Goal: Complete application form: Complete application form

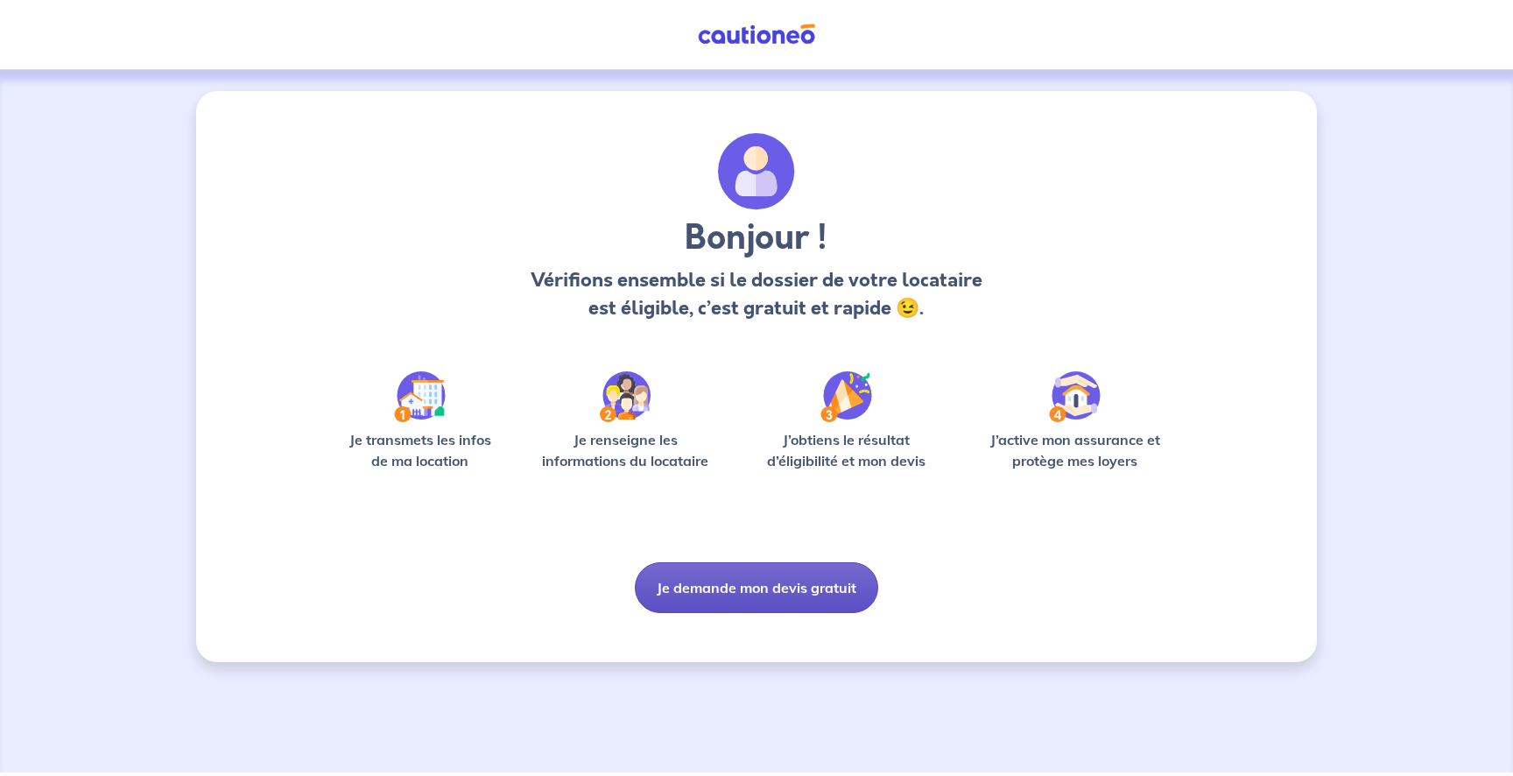
click at [775, 591] on button "Je demande mon devis gratuit" at bounding box center [756, 587] width 243 height 51
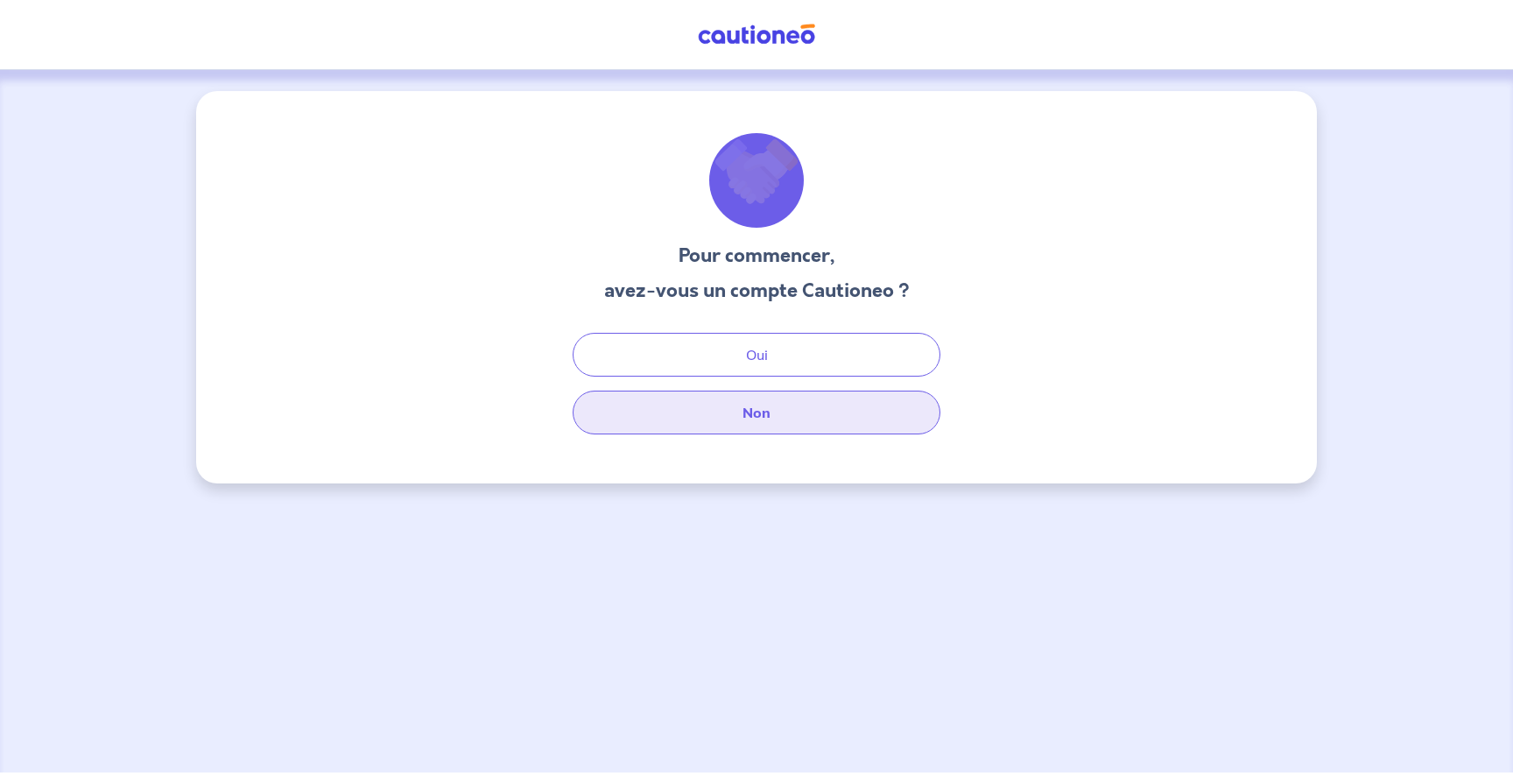
click at [750, 424] on button "Non" at bounding box center [756, 412] width 368 height 44
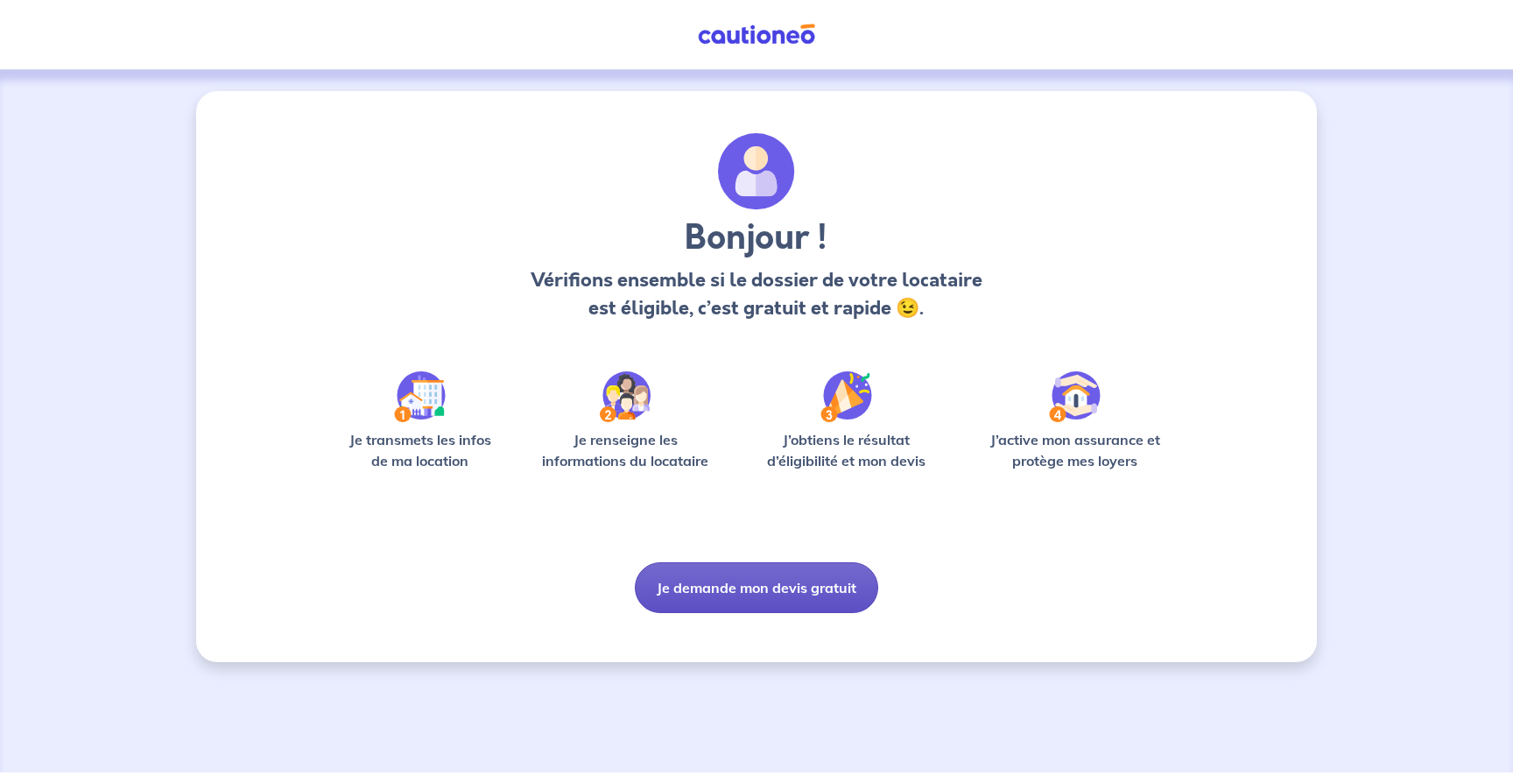
click at [680, 594] on button "Je demande mon devis gratuit" at bounding box center [756, 587] width 243 height 51
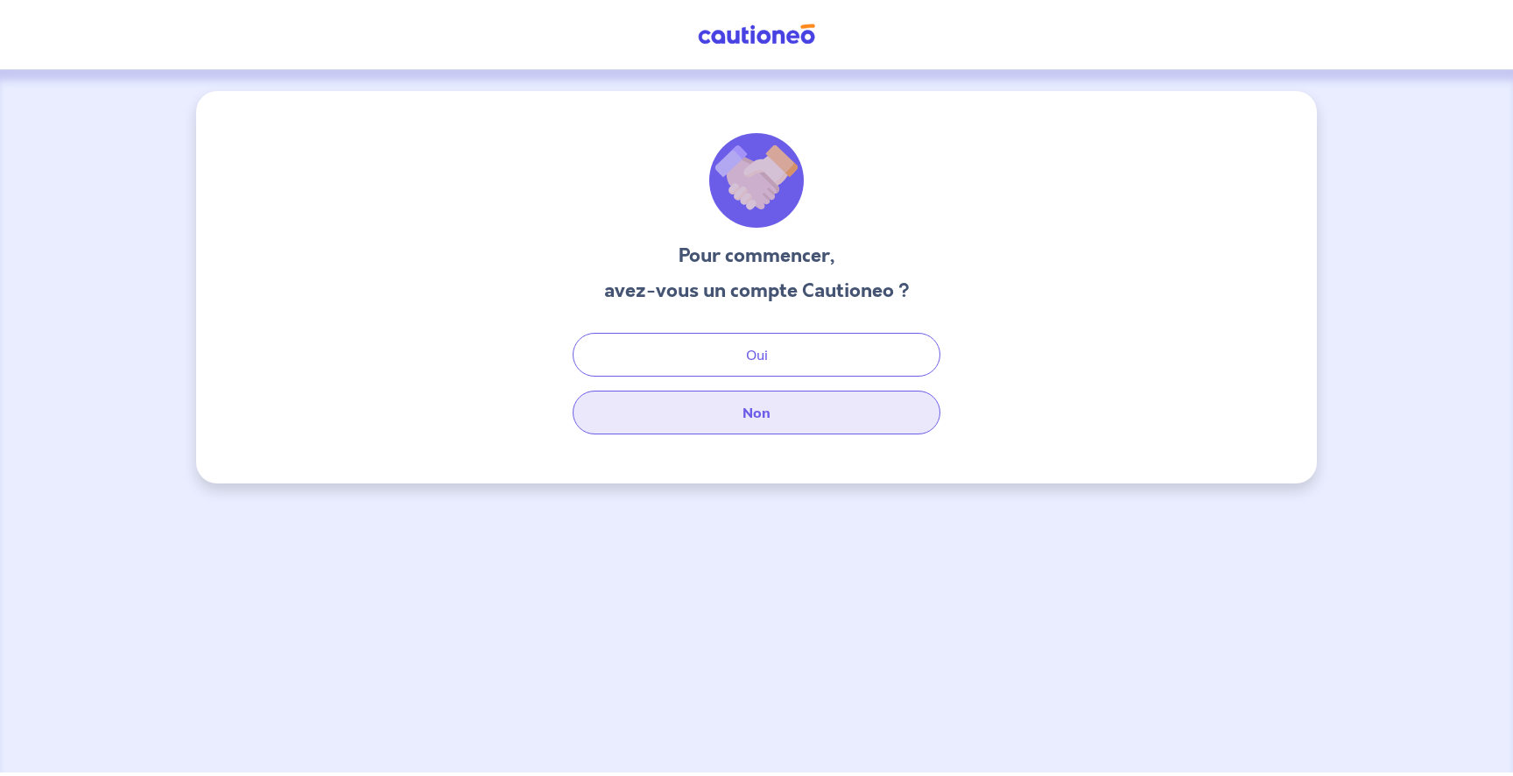
click at [709, 421] on button "Non" at bounding box center [756, 412] width 368 height 44
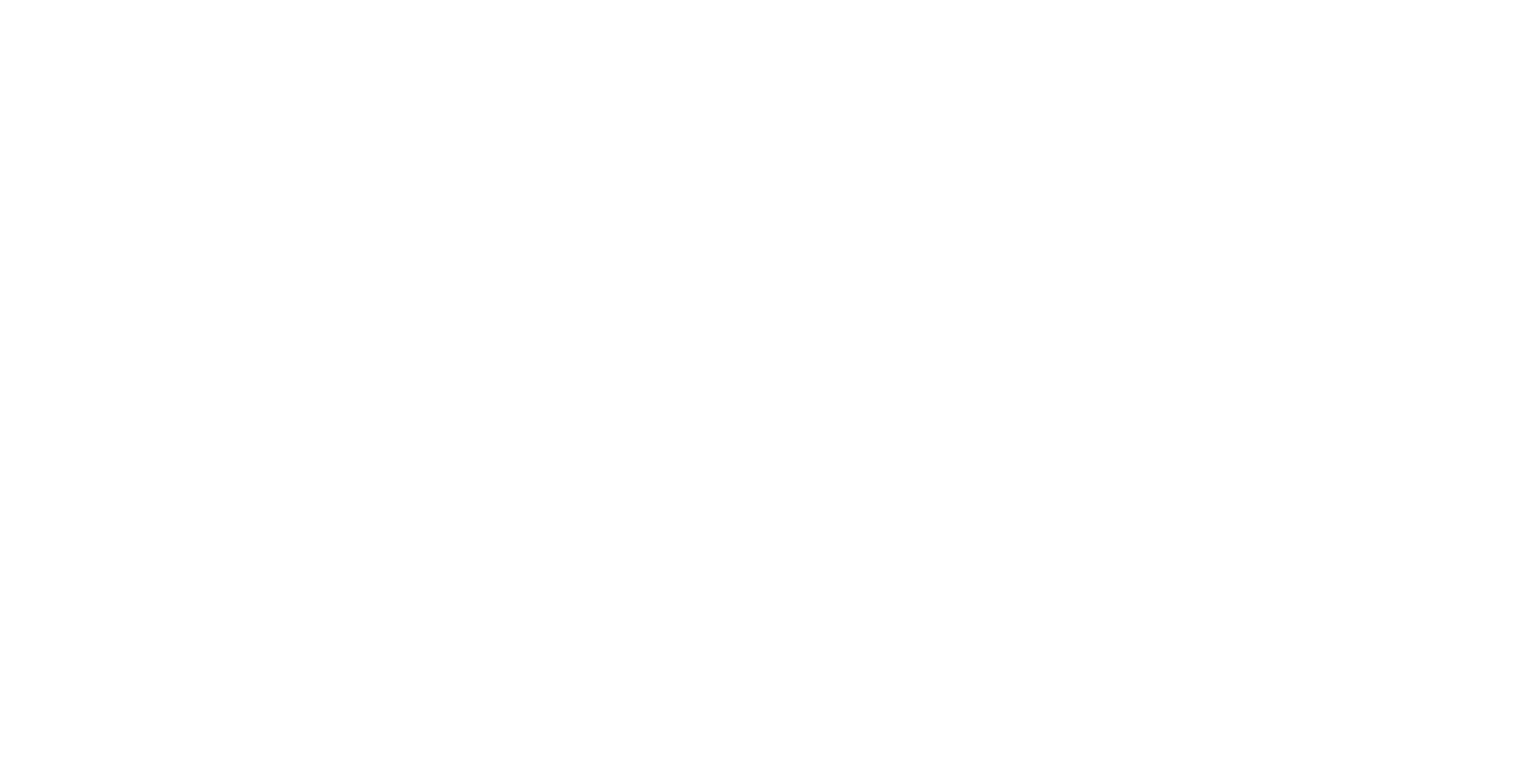
select select "FR"
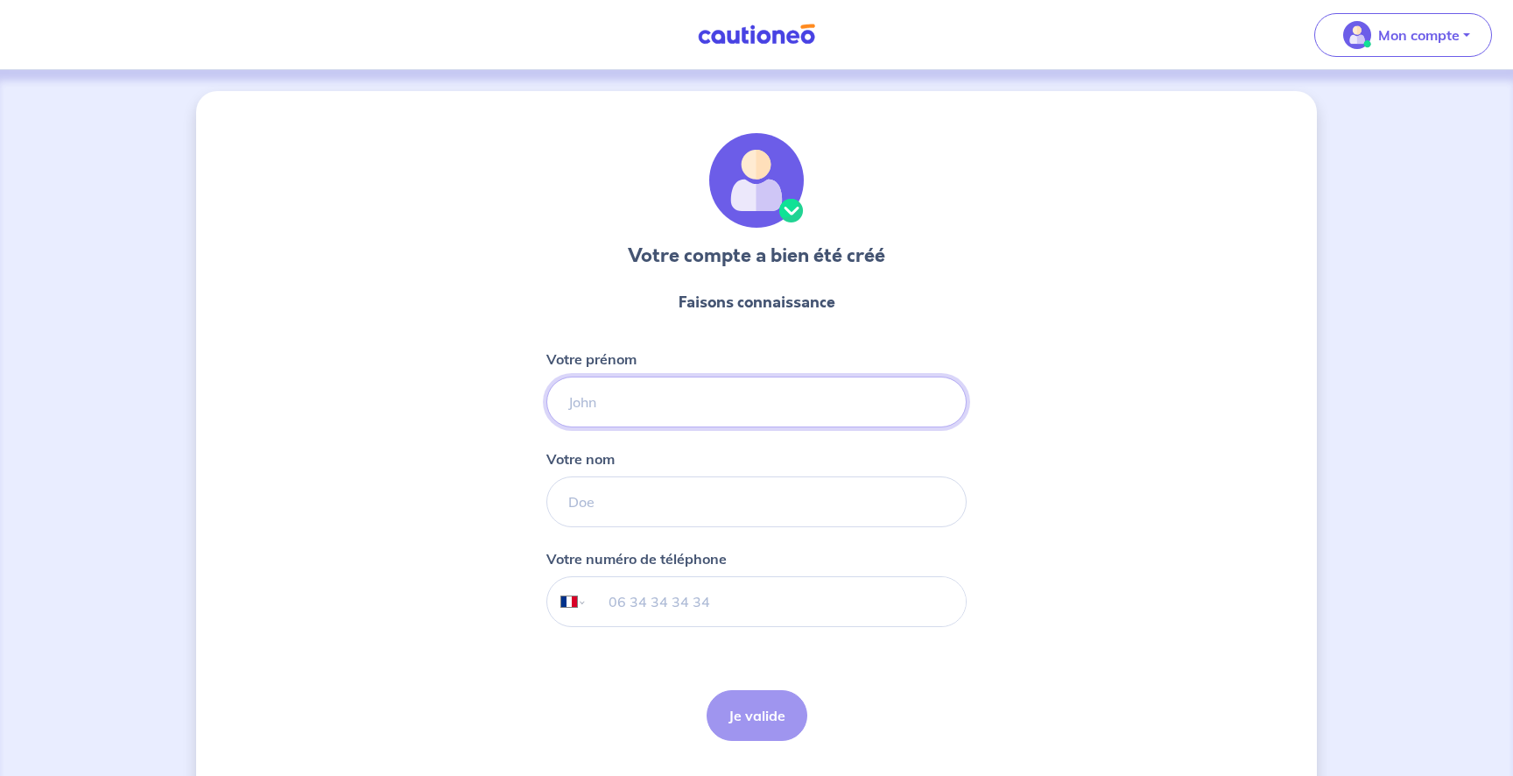
click at [638, 407] on input "Votre prénom" at bounding box center [756, 401] width 420 height 51
type input "[PERSON_NAME]"
type input "Gozlan"
type input "06 52 26 22 08"
click at [760, 705] on button "Je valide" at bounding box center [756, 715] width 101 height 51
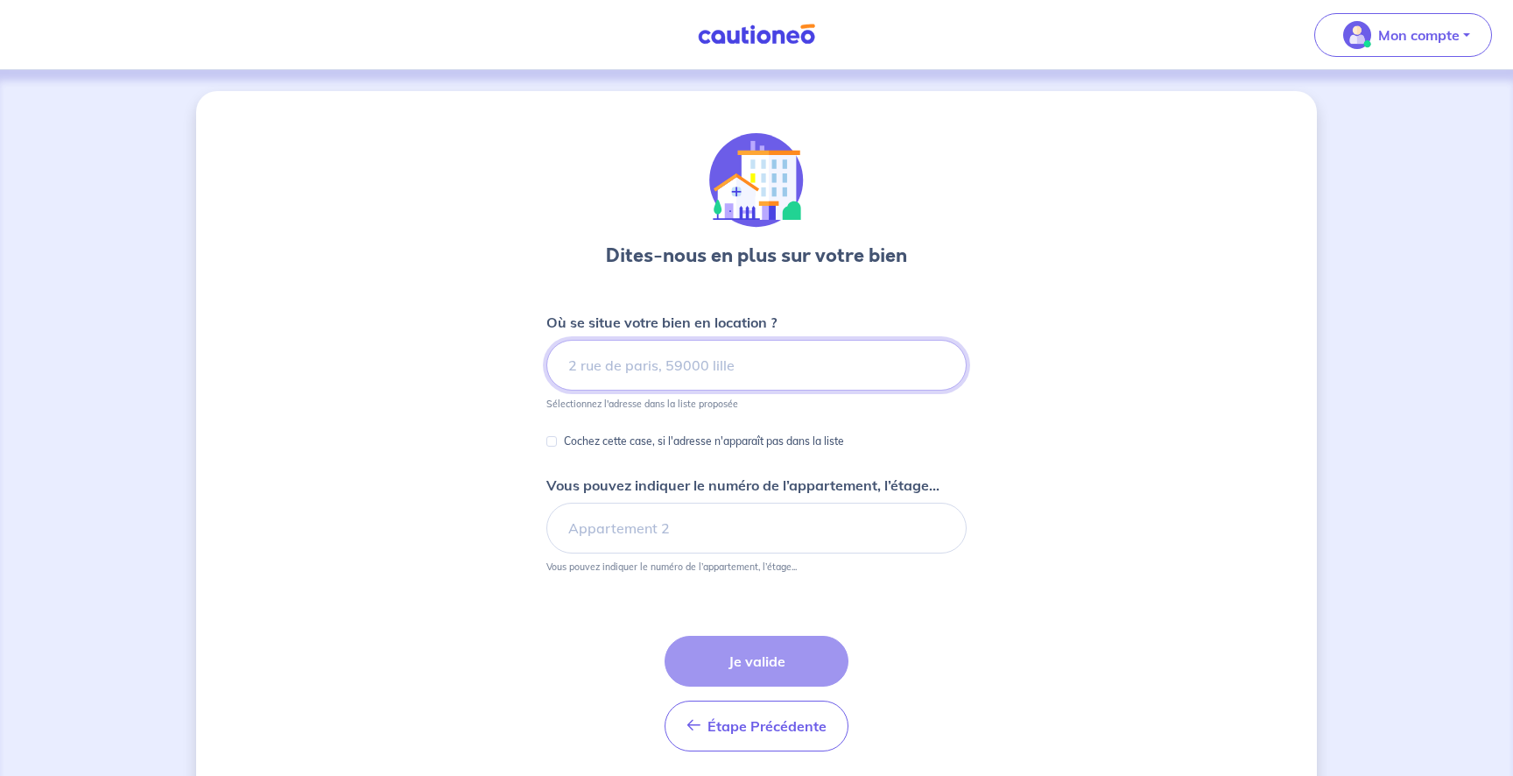
click at [673, 379] on input at bounding box center [756, 365] width 420 height 51
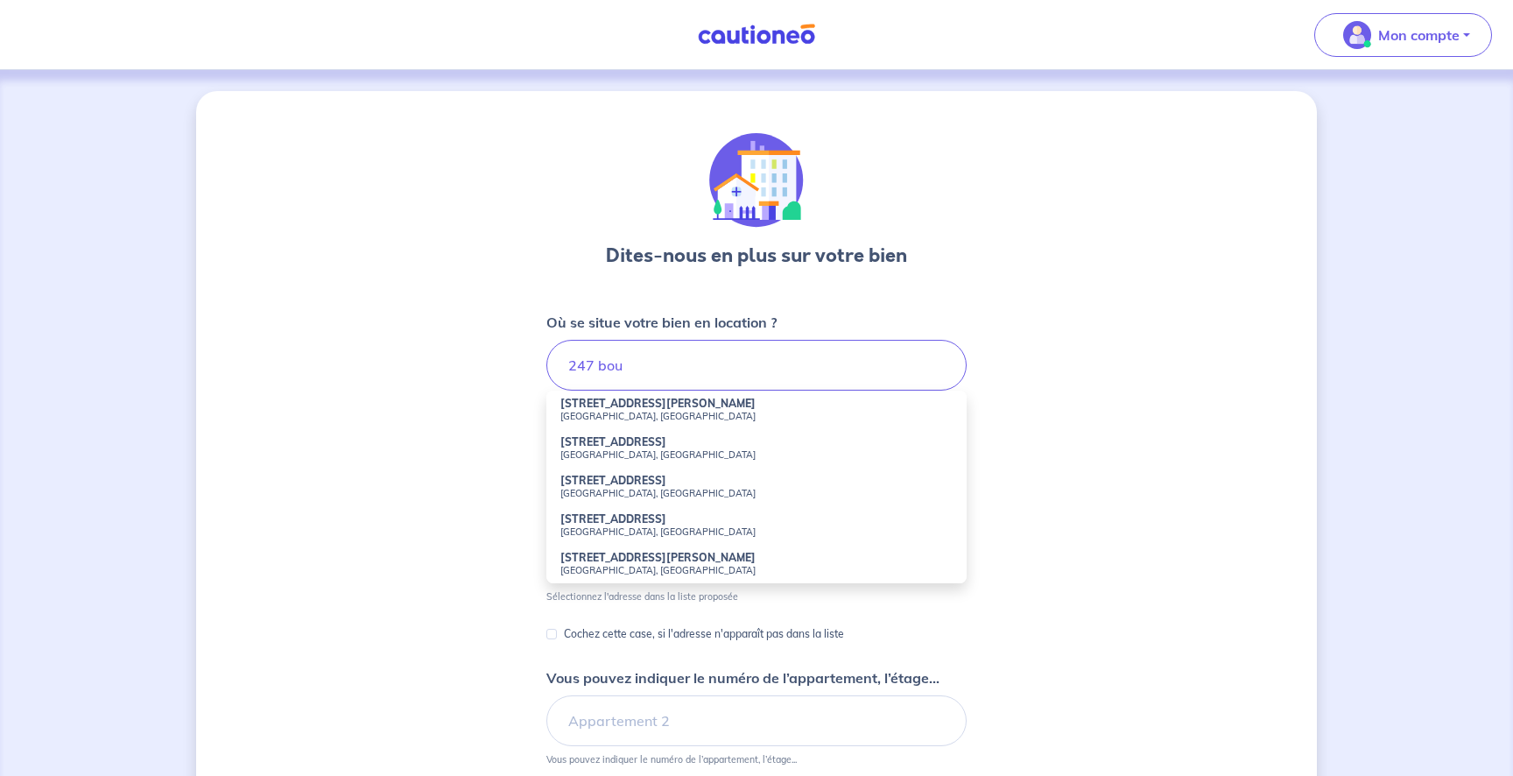
click at [669, 415] on small "[GEOGRAPHIC_DATA], [GEOGRAPHIC_DATA]" at bounding box center [756, 416] width 392 height 12
type input "[STREET_ADDRESS][PERSON_NAME]"
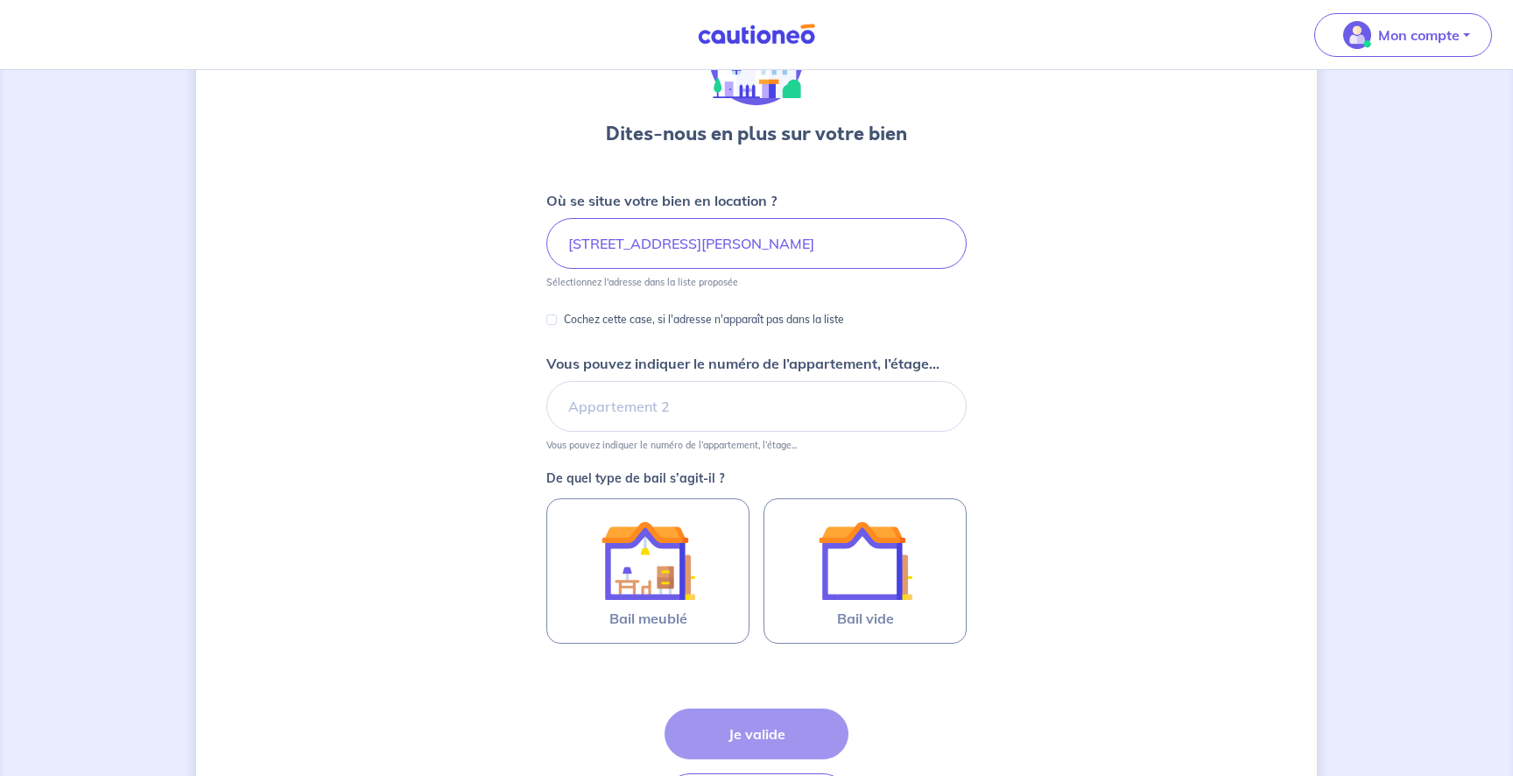
scroll to position [127, 0]
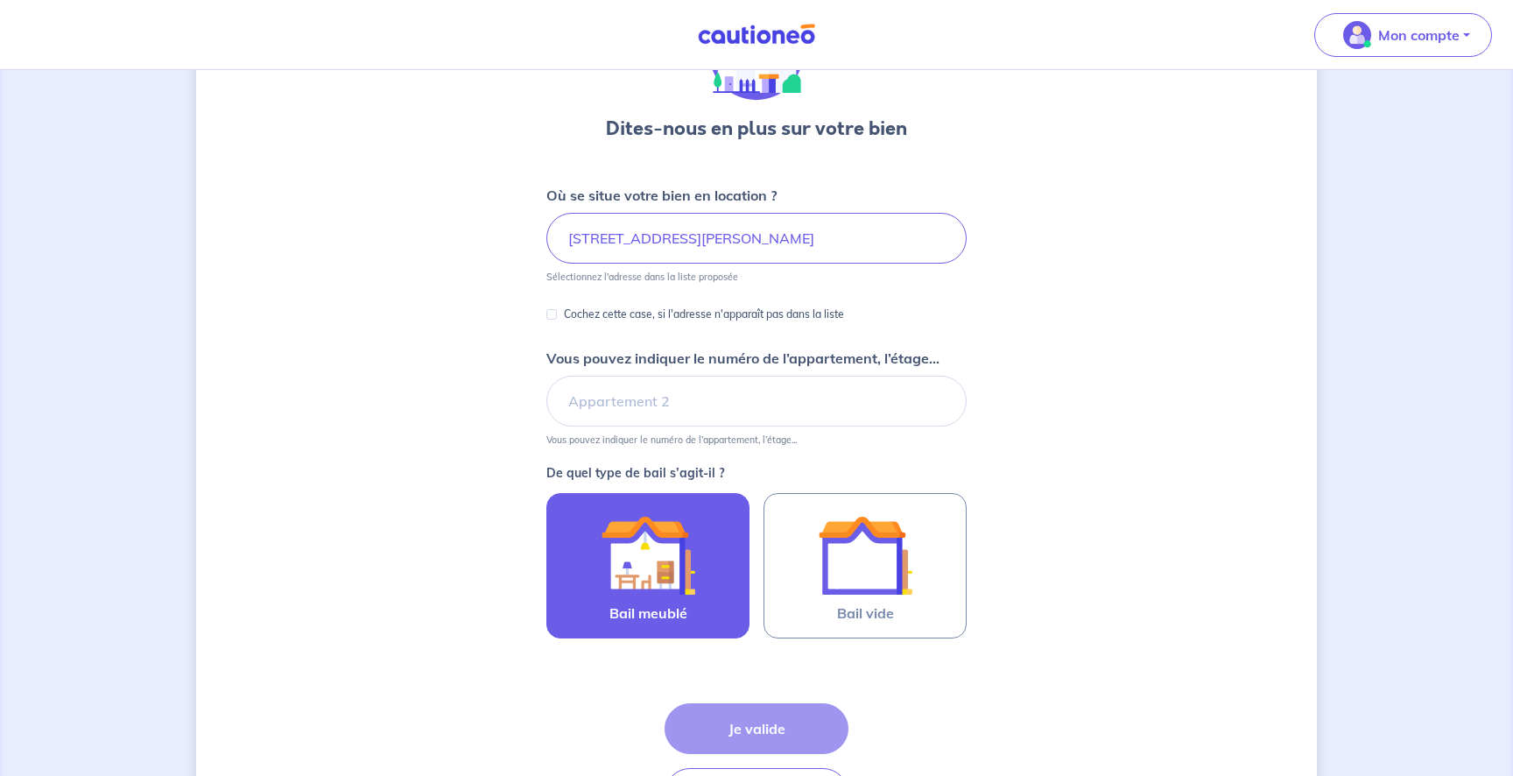
click at [707, 558] on div at bounding box center [647, 555] width 159 height 95
click at [0, 0] on input "Bail meublé" at bounding box center [0, 0] width 0 height 0
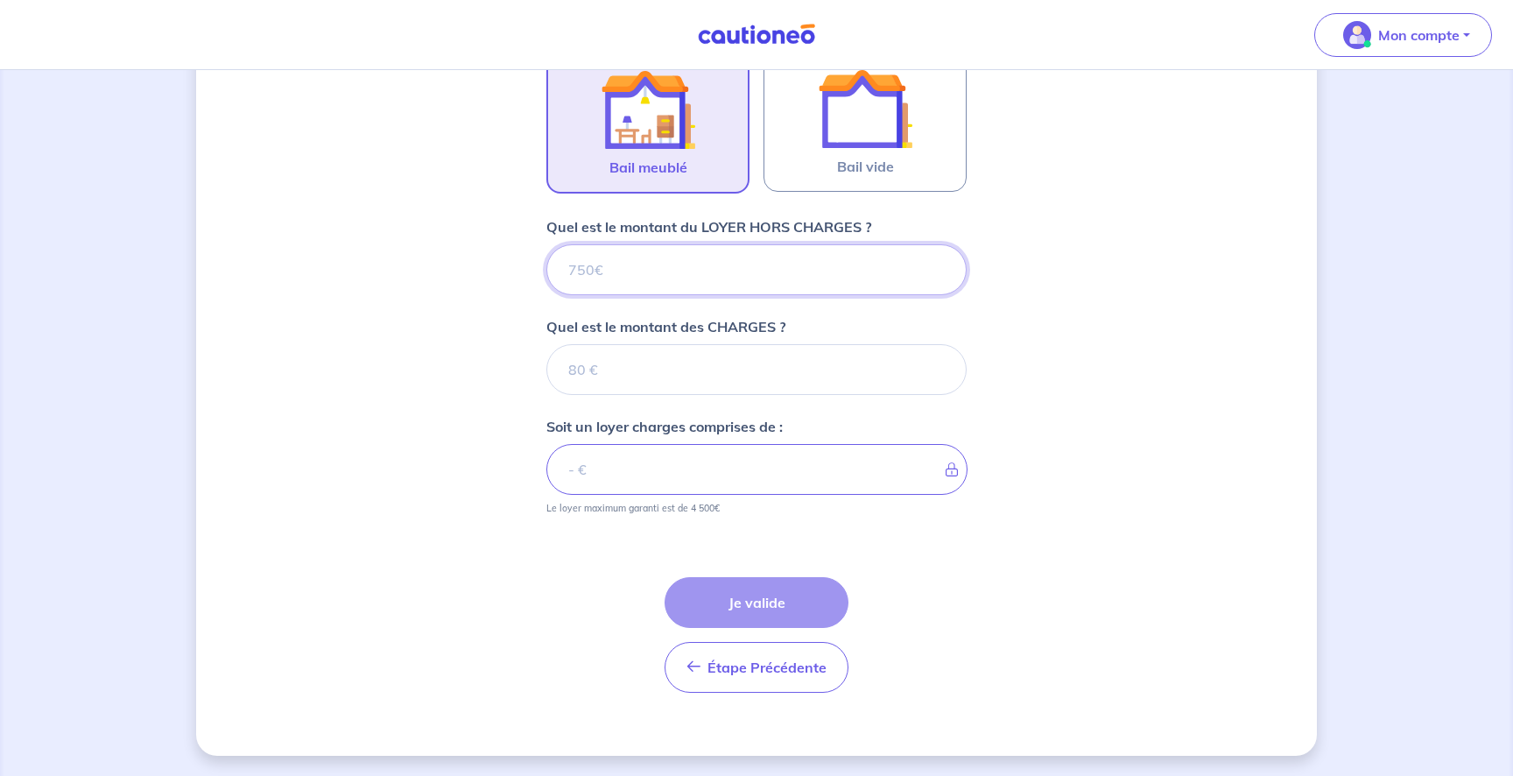
scroll to position [574, 0]
type input "1"
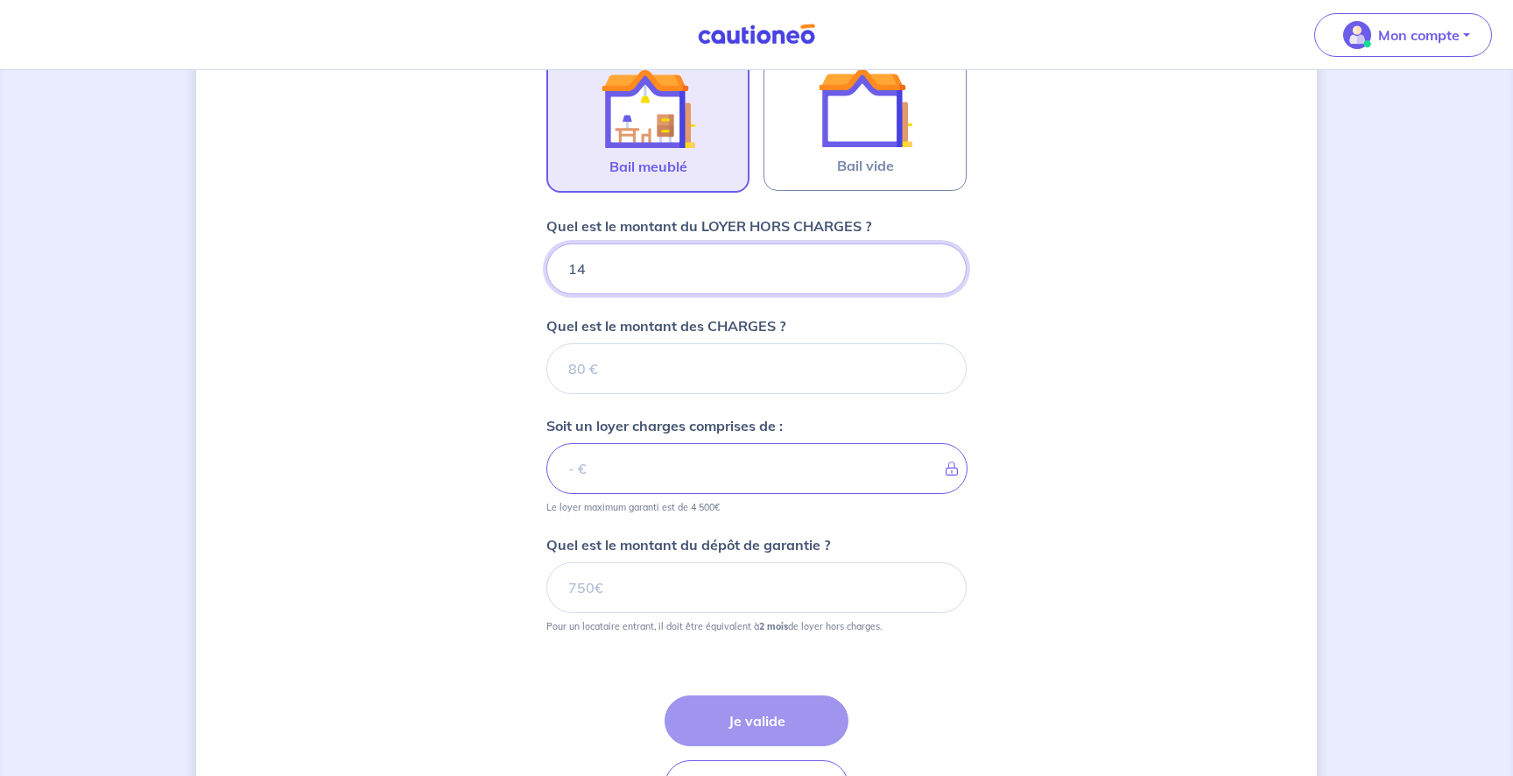
type input "149"
type input "14"
type input "1400"
click at [727, 361] on input "Quel est le montant des CHARGES ?" at bounding box center [756, 368] width 420 height 51
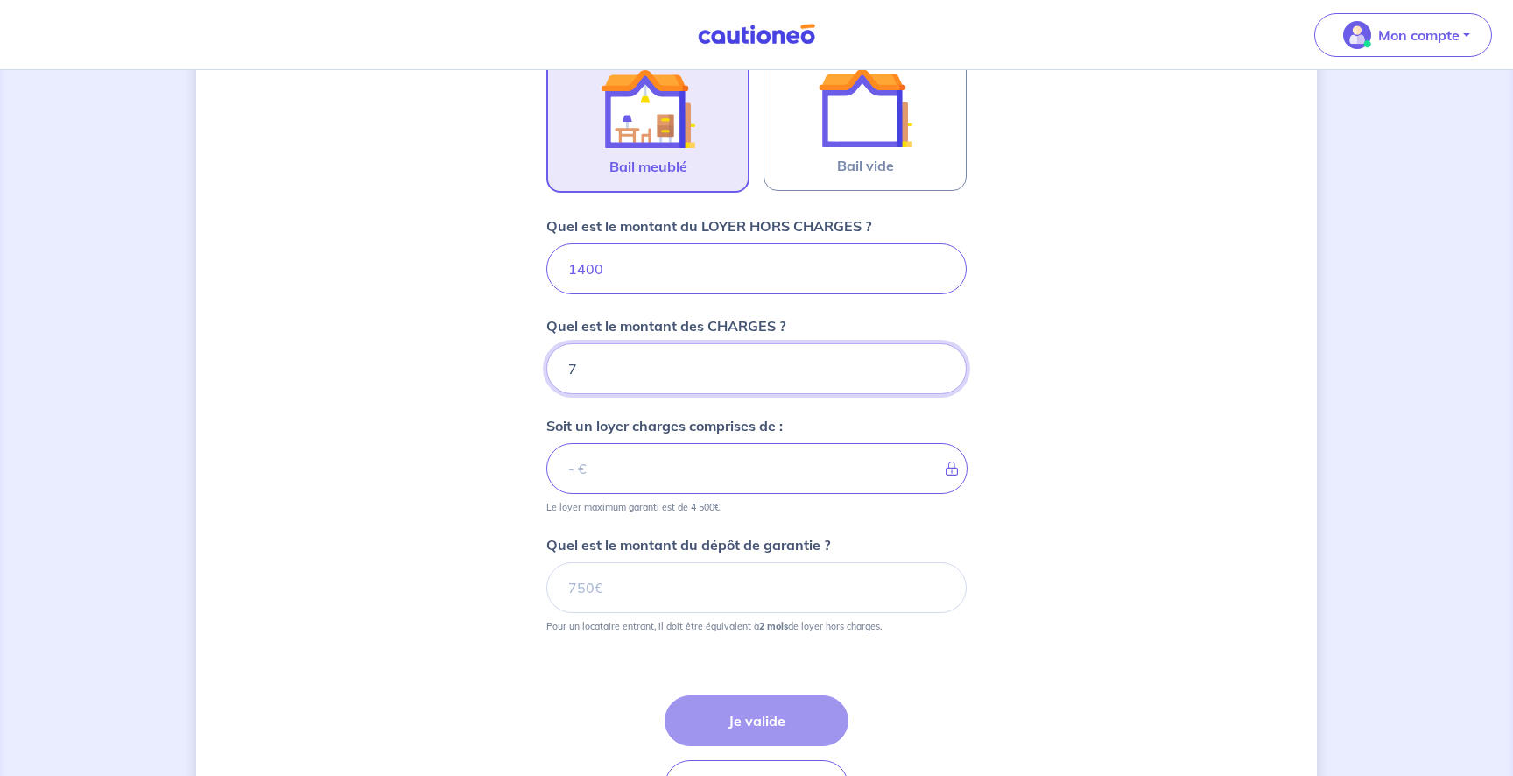
type input "70"
type input "1470"
type input "7"
type input "8"
type input "1400"
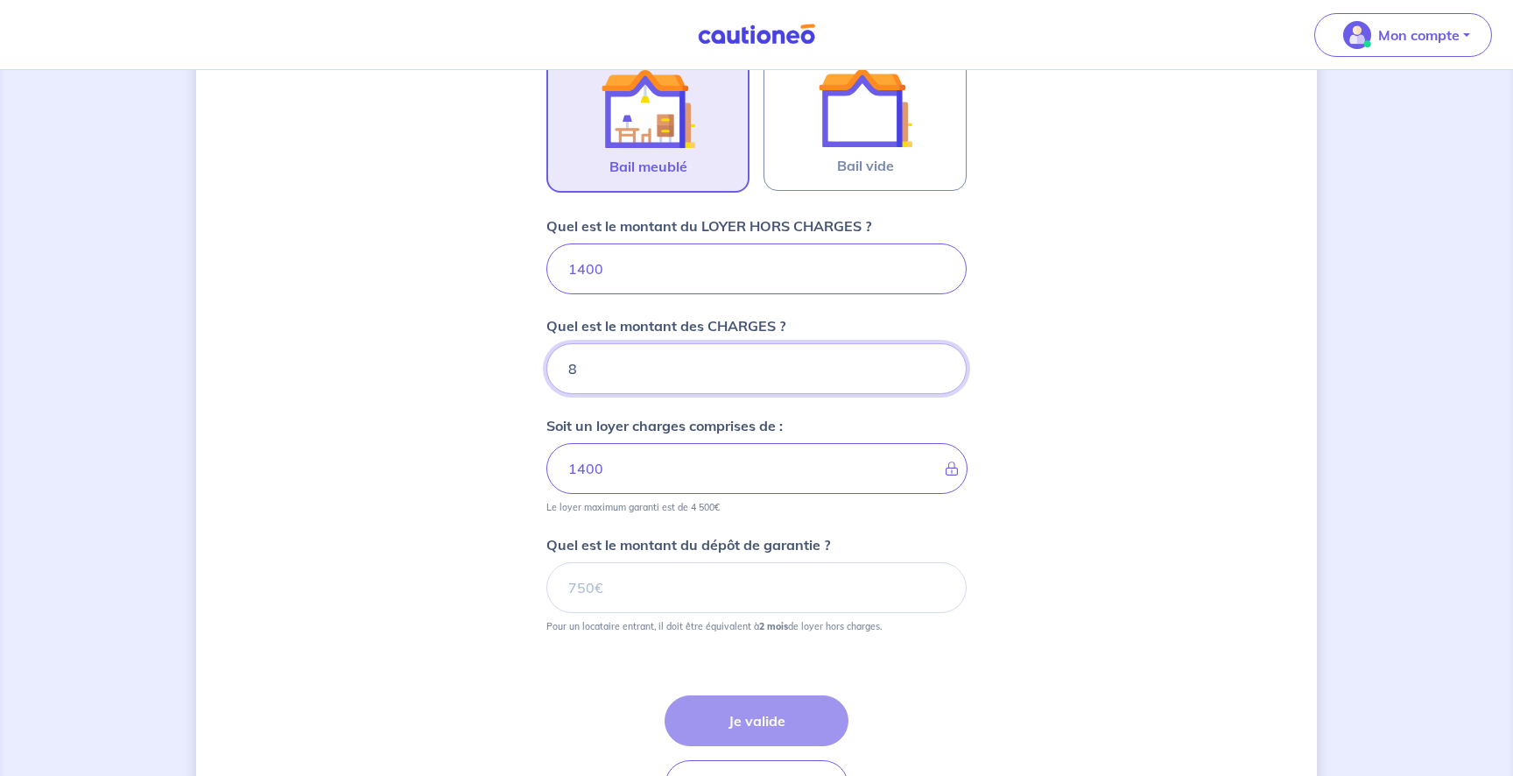
type input "80"
type input "1480"
type input "80"
click at [694, 600] on input "Quel est le montant du dépôt de garantie ?" at bounding box center [756, 587] width 420 height 51
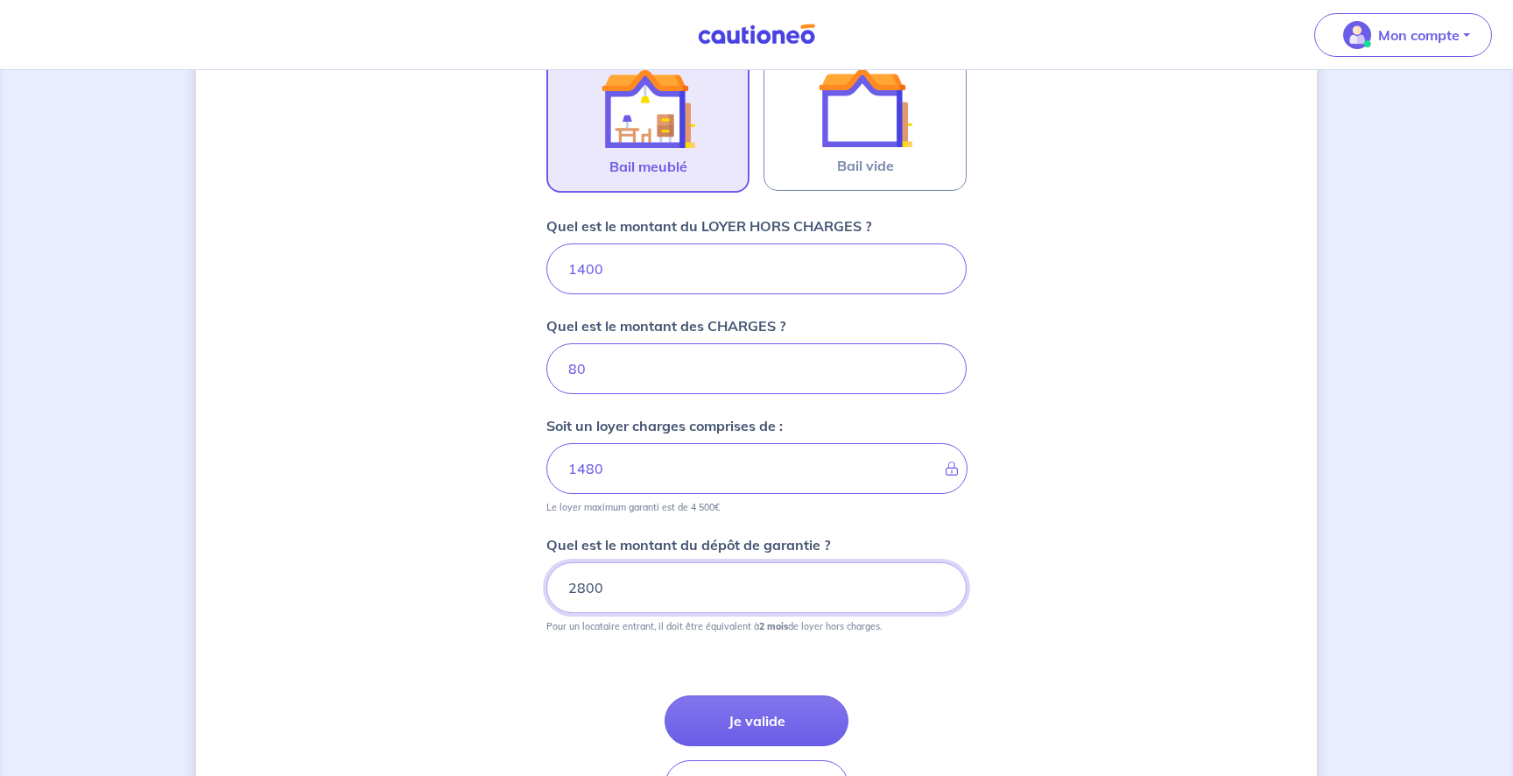
type input "2800"
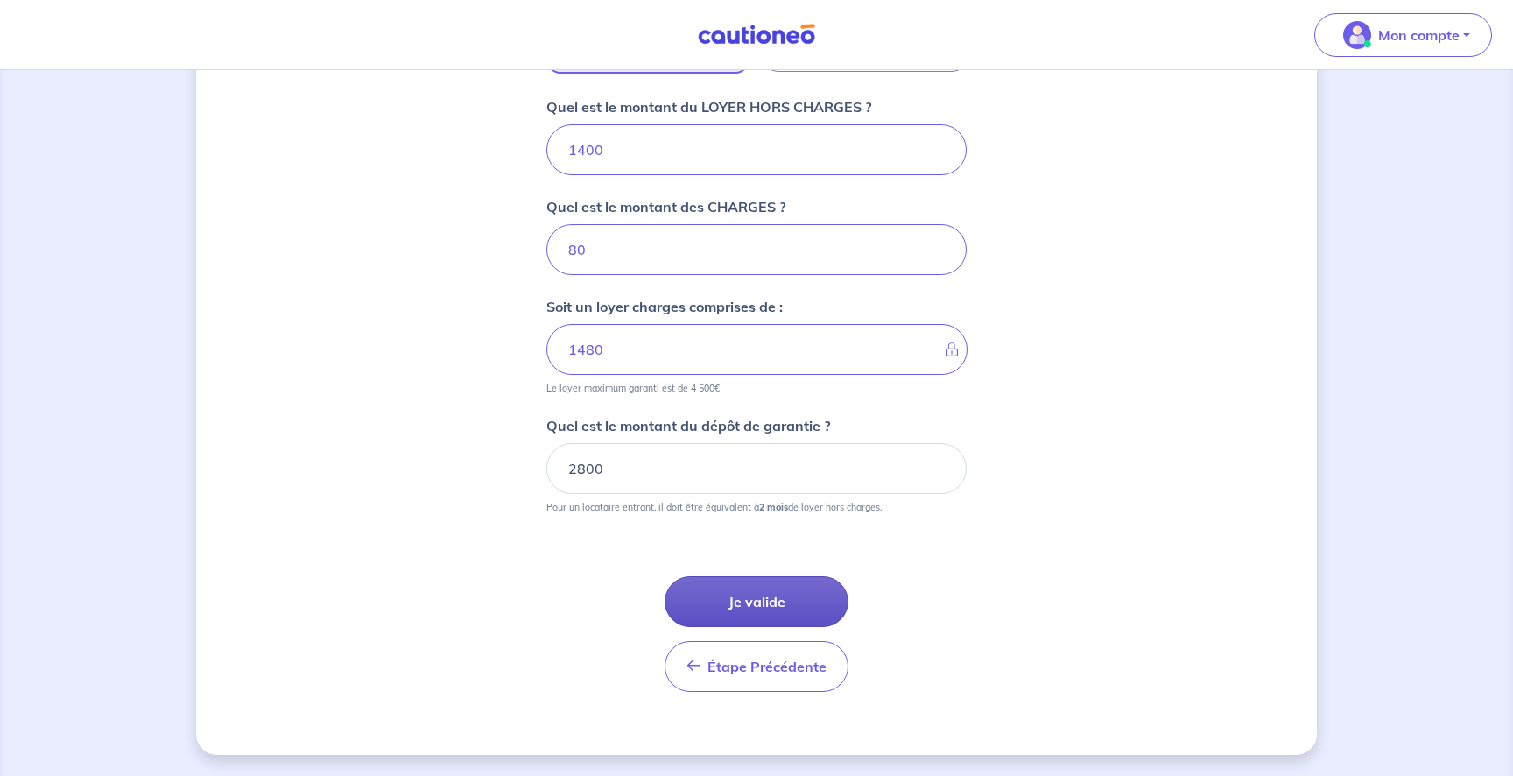
click at [741, 588] on button "Je valide" at bounding box center [756, 601] width 184 height 51
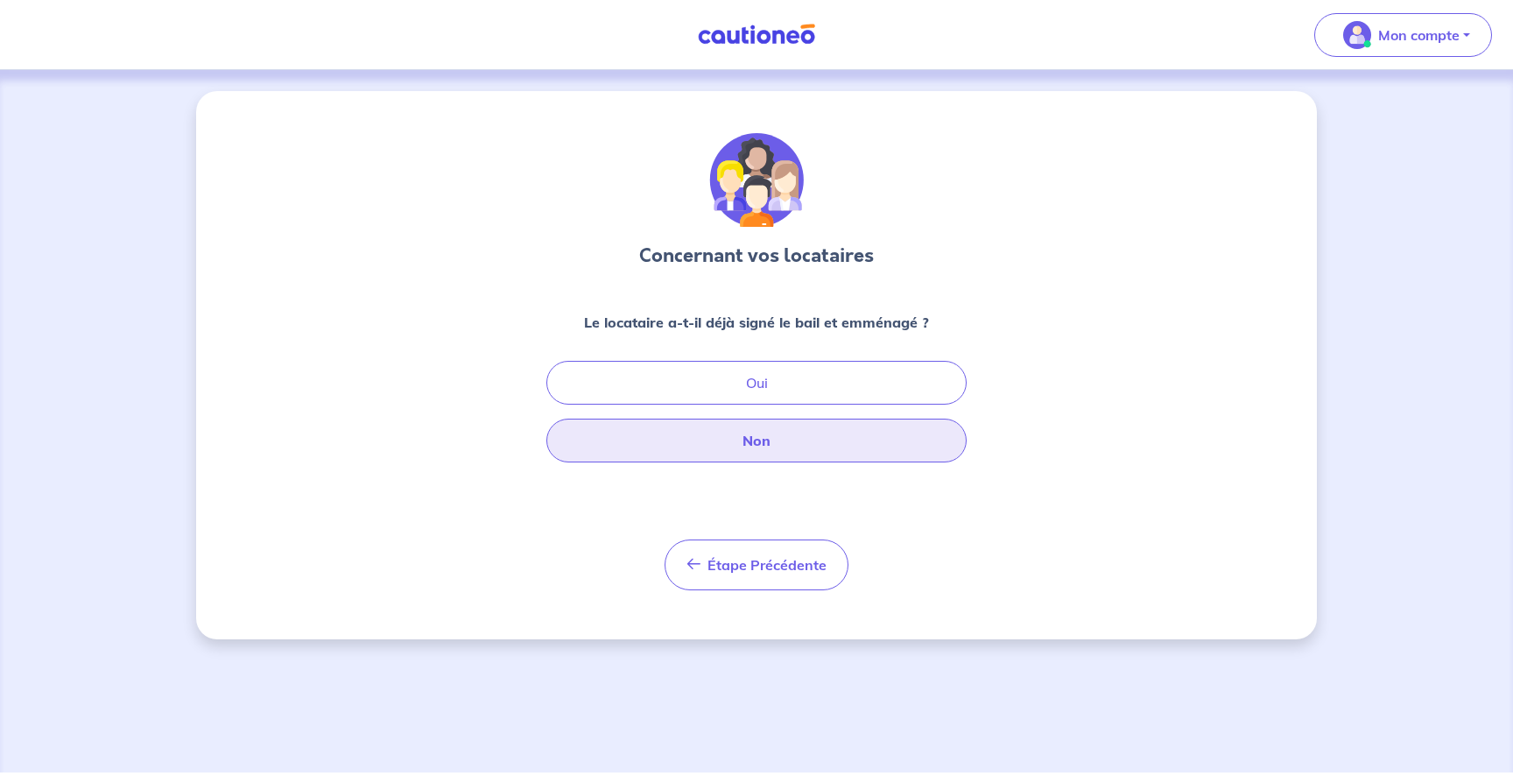
click at [751, 440] on button "Non" at bounding box center [756, 440] width 420 height 44
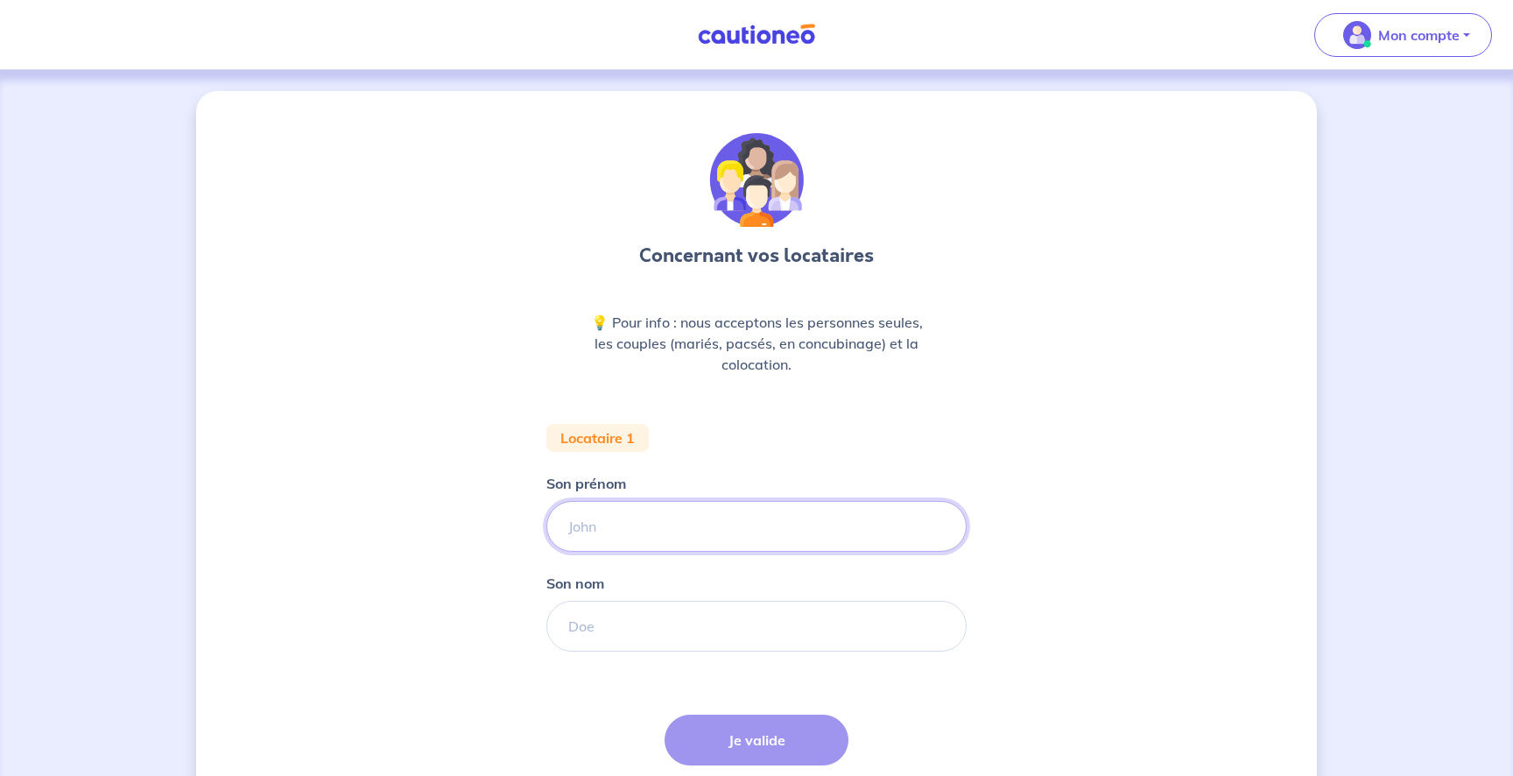
click at [654, 524] on input "Son prénom" at bounding box center [756, 526] width 420 height 51
click at [798, 460] on form "Locataire 1 Son prénom [PERSON_NAME] nom Étape Précédente Précédent Je valide J…" at bounding box center [756, 634] width 420 height 420
click at [713, 518] on input "Son prénom" at bounding box center [756, 526] width 420 height 51
click at [699, 441] on form "Locataire 1 Son prénom [PERSON_NAME] nom Étape Précédente Précédent Je valide J…" at bounding box center [756, 634] width 420 height 420
click at [663, 528] on input "Son prénom" at bounding box center [756, 526] width 420 height 51
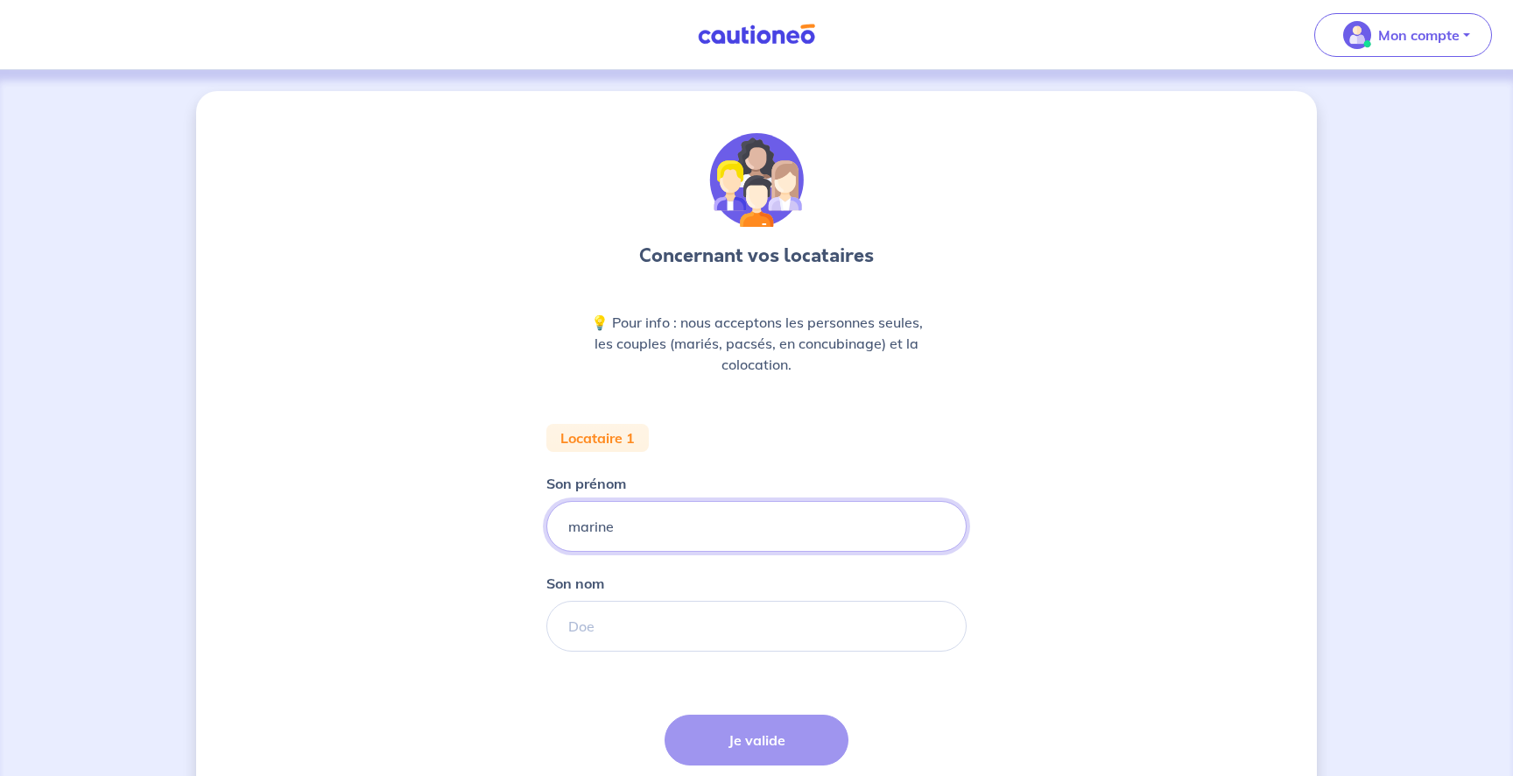
type input "marine"
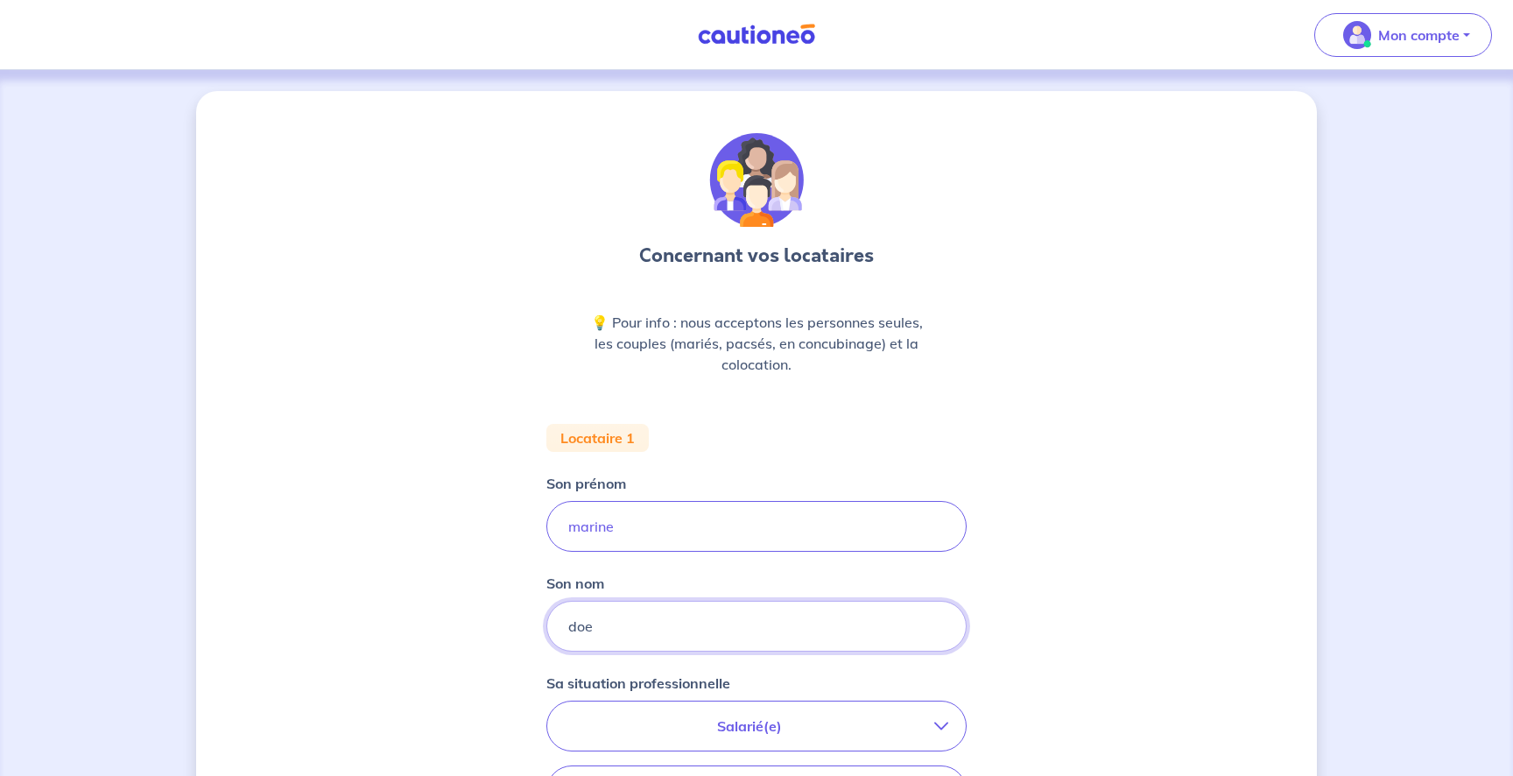
type input "doe"
click at [1005, 657] on div "Concernant vos locataires 💡 Pour info : nous acceptons les personnes seules, le…" at bounding box center [756, 643] width 1120 height 1105
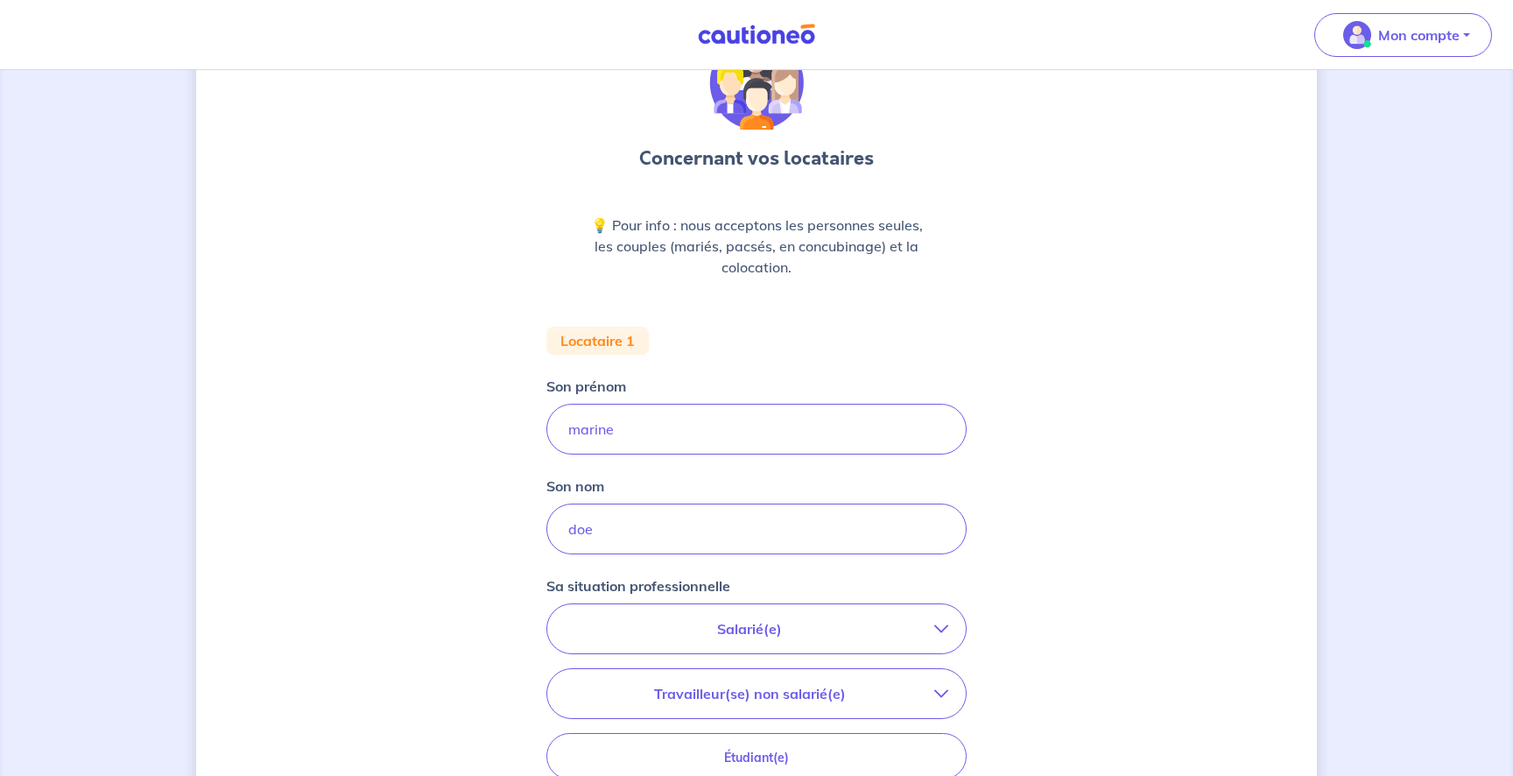
scroll to position [116, 0]
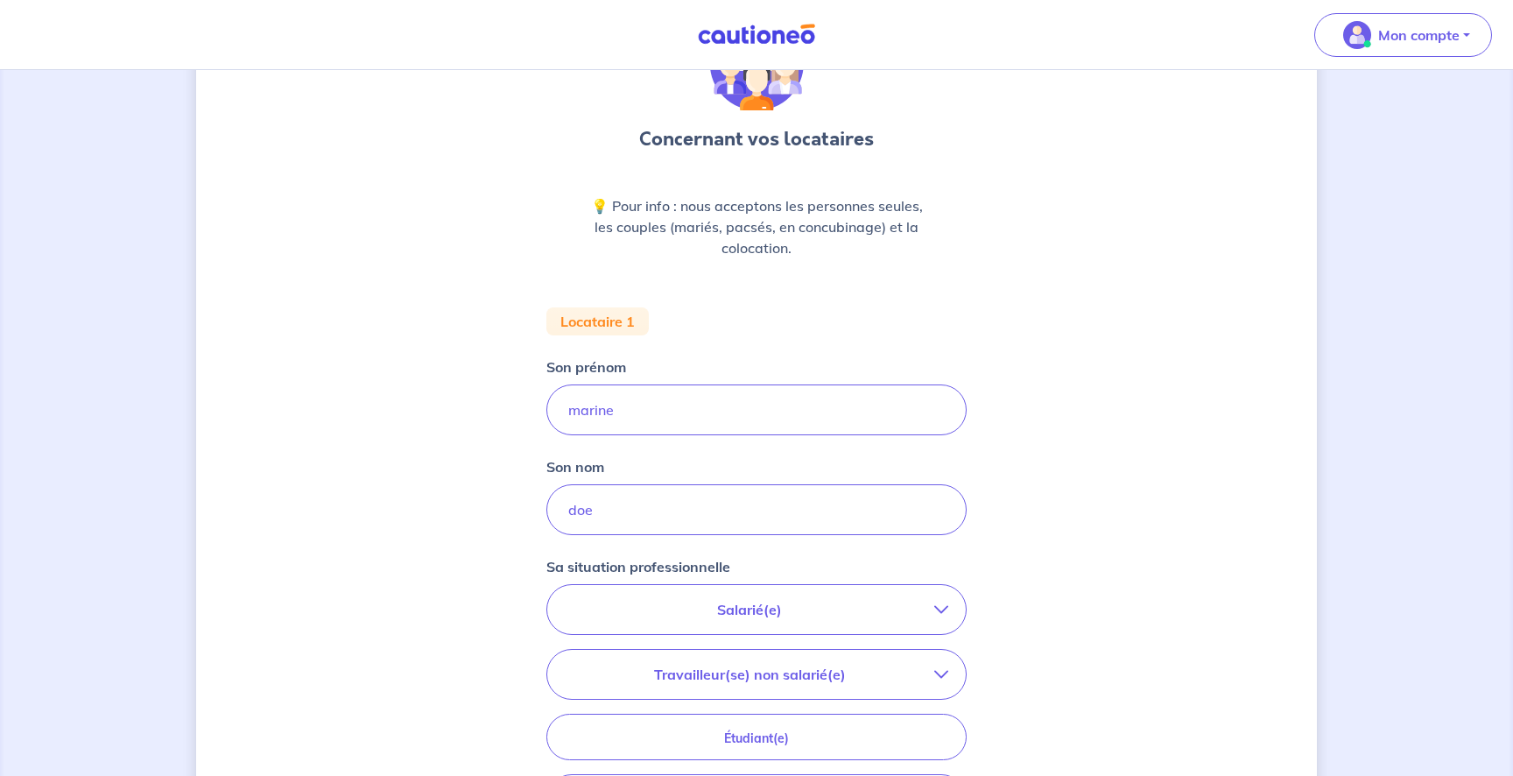
click at [784, 616] on p "Salarié(e)" at bounding box center [749, 609] width 369 height 21
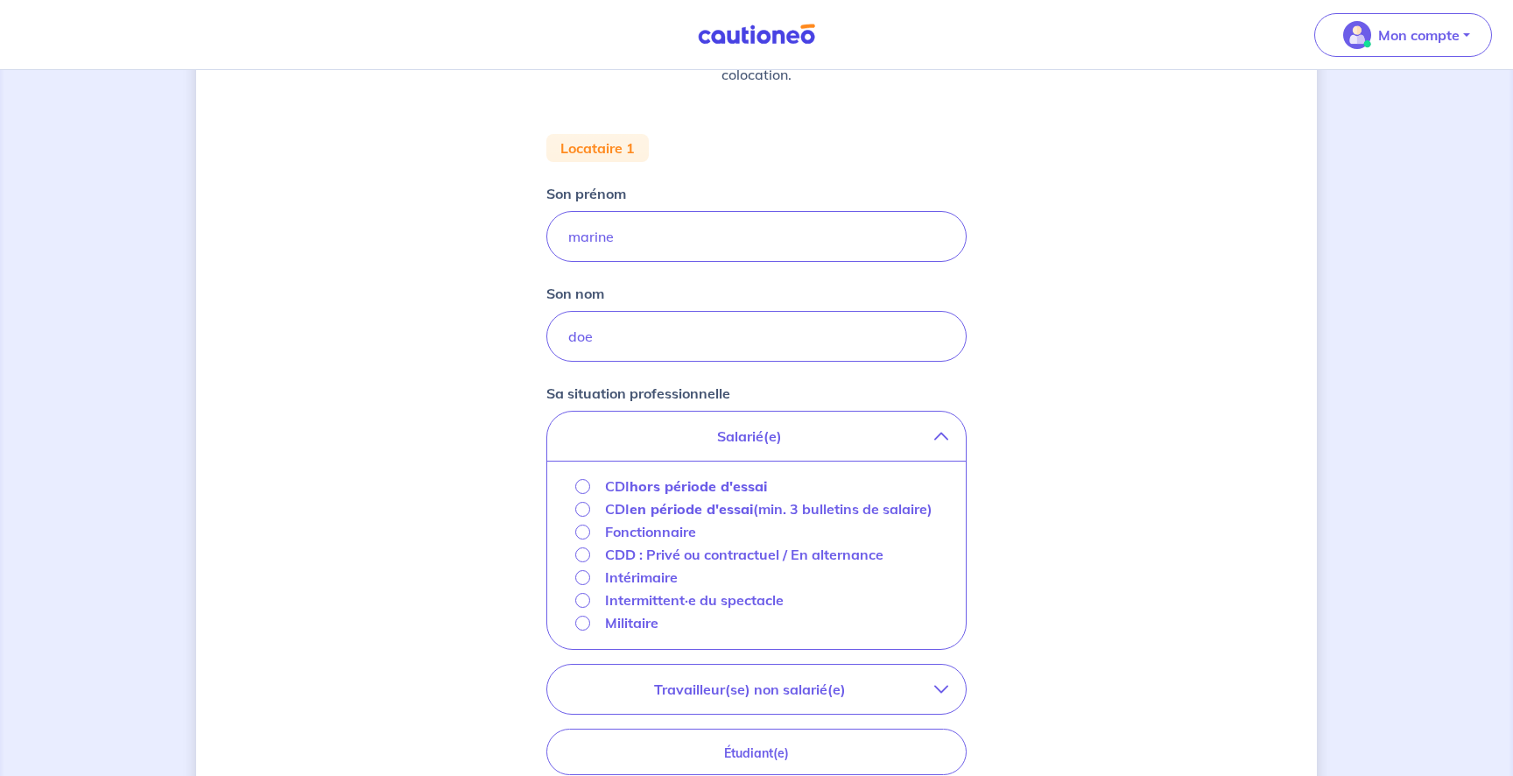
scroll to position [298, 0]
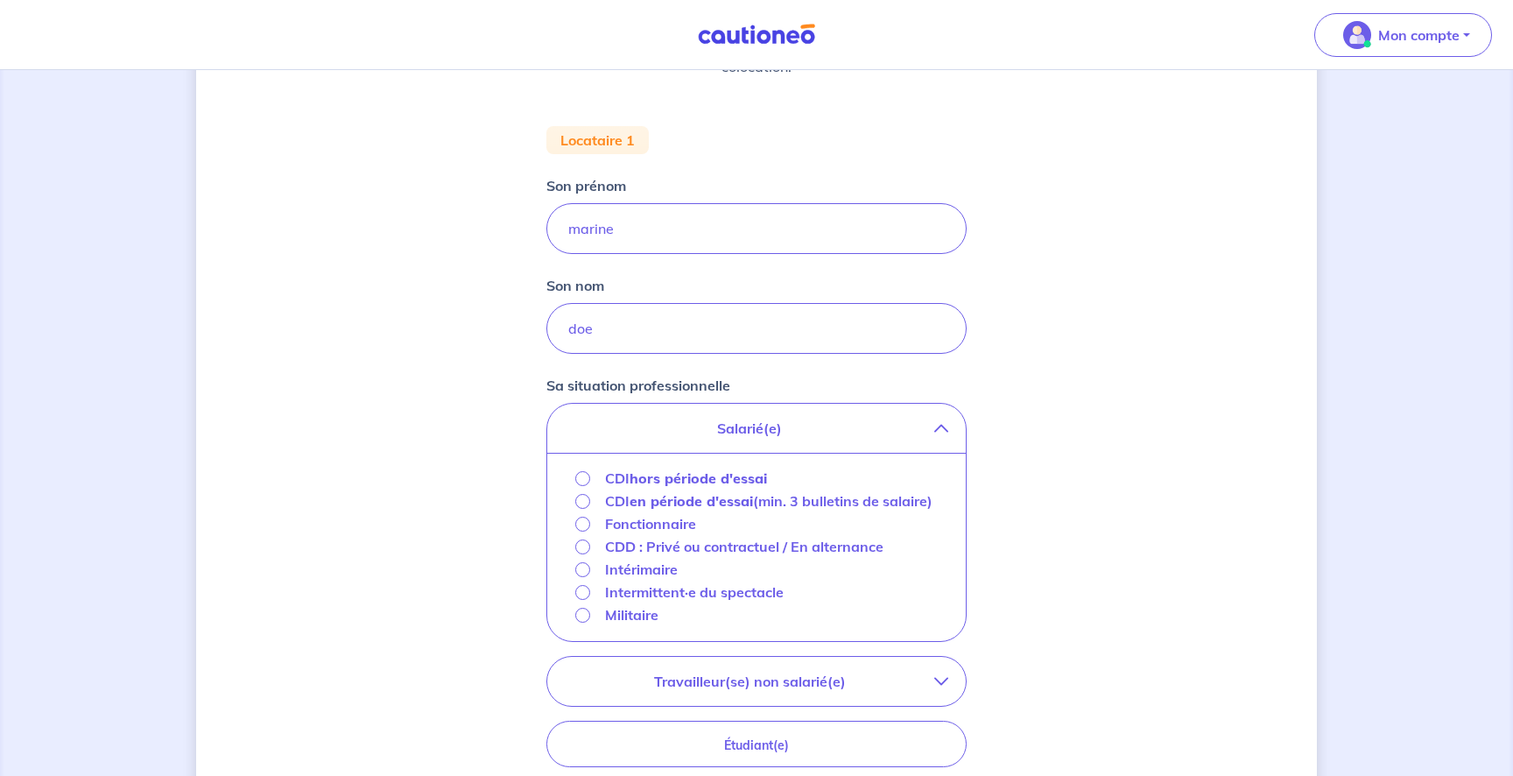
click at [678, 475] on strong "hors période d'essai" at bounding box center [697, 478] width 137 height 18
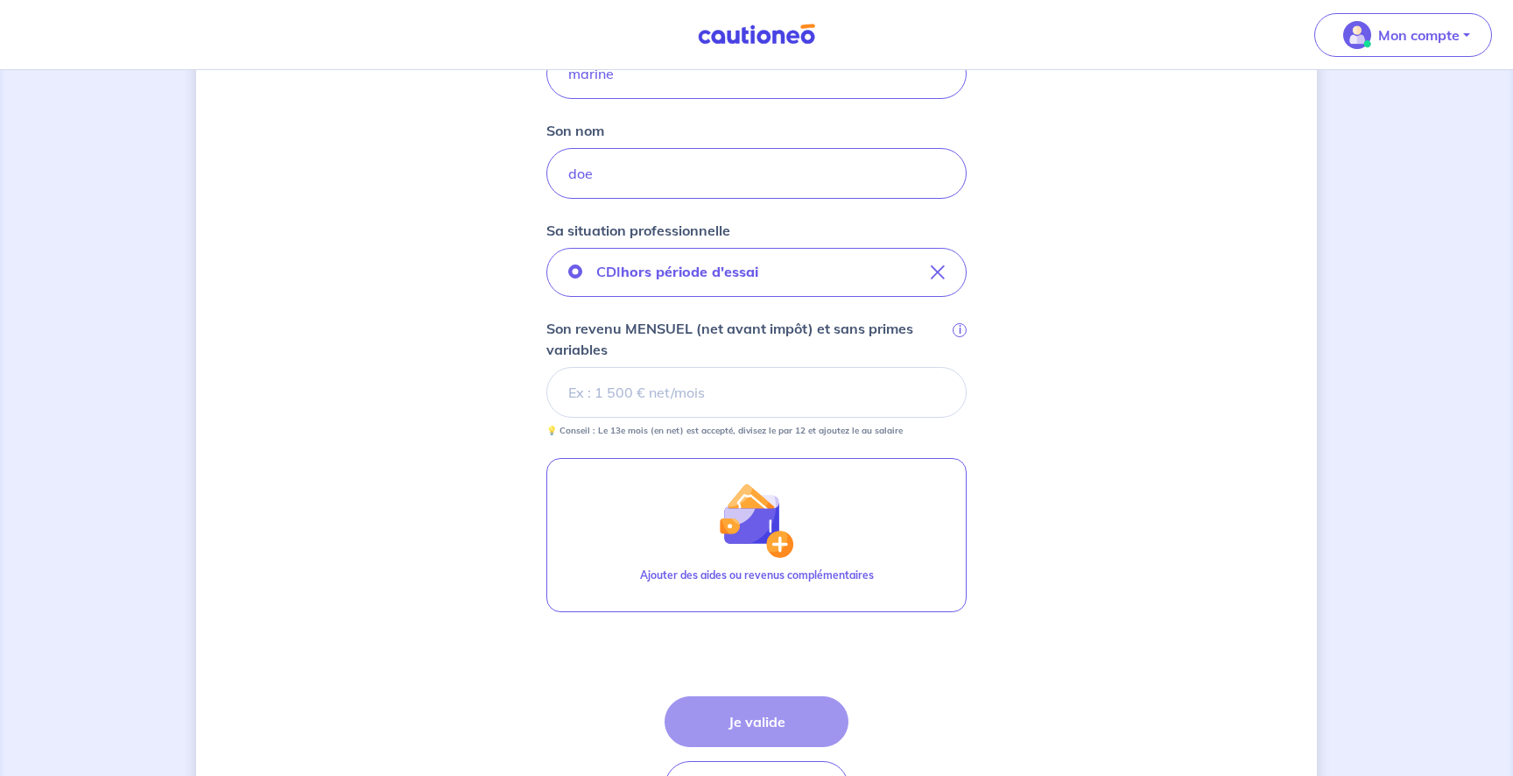
scroll to position [455, 0]
click at [689, 391] on input "Son revenu MENSUEL (net avant impôt) et sans primes variables i" at bounding box center [756, 389] width 420 height 51
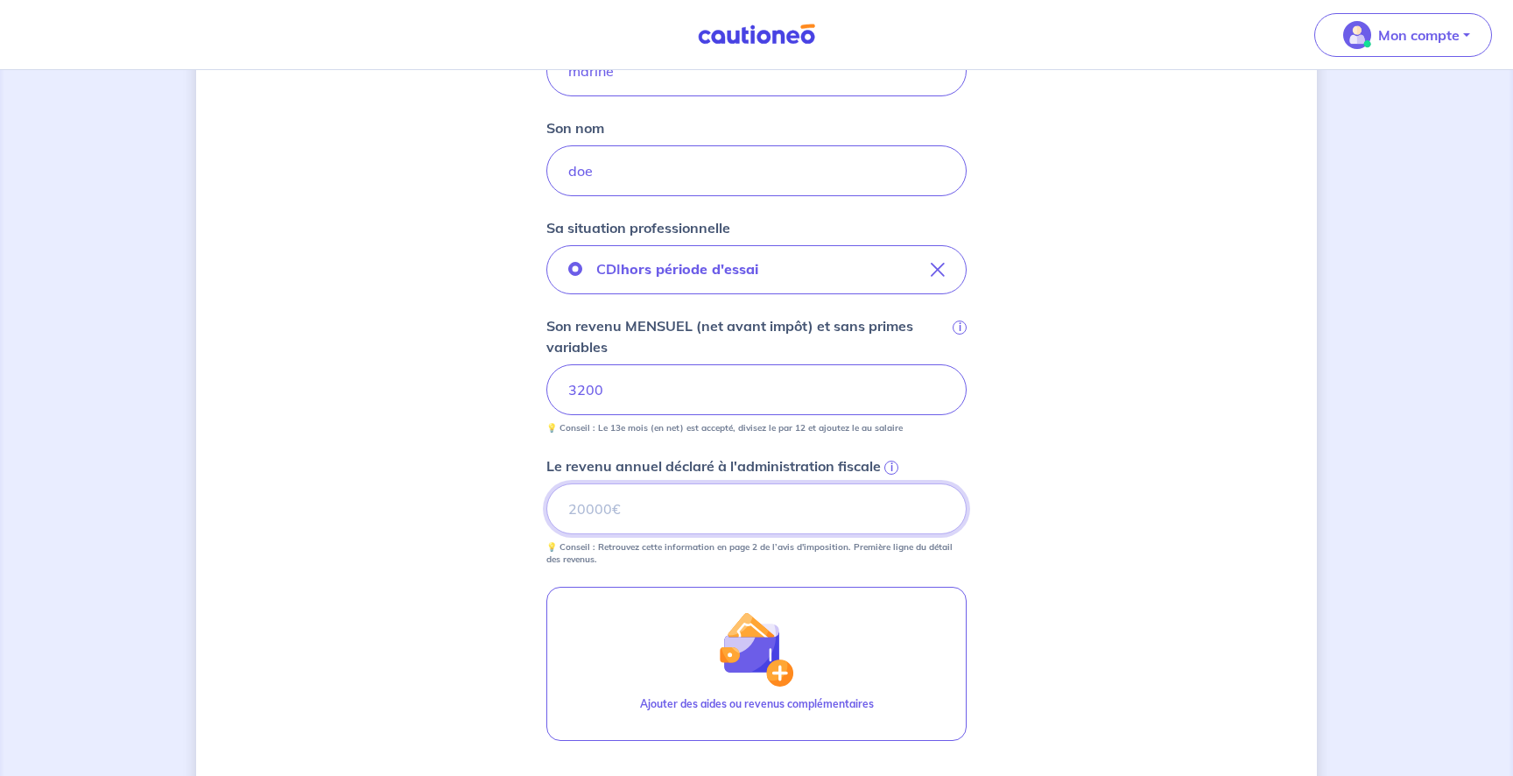
click at [739, 504] on input "Le revenu annuel déclaré à l'administration fiscale i" at bounding box center [756, 508] width 420 height 51
type input "20000"
click at [1169, 627] on div "Concernant vos locataires 💡 Pour info : nous acceptons les personnes seules, le…" at bounding box center [756, 319] width 1120 height 1367
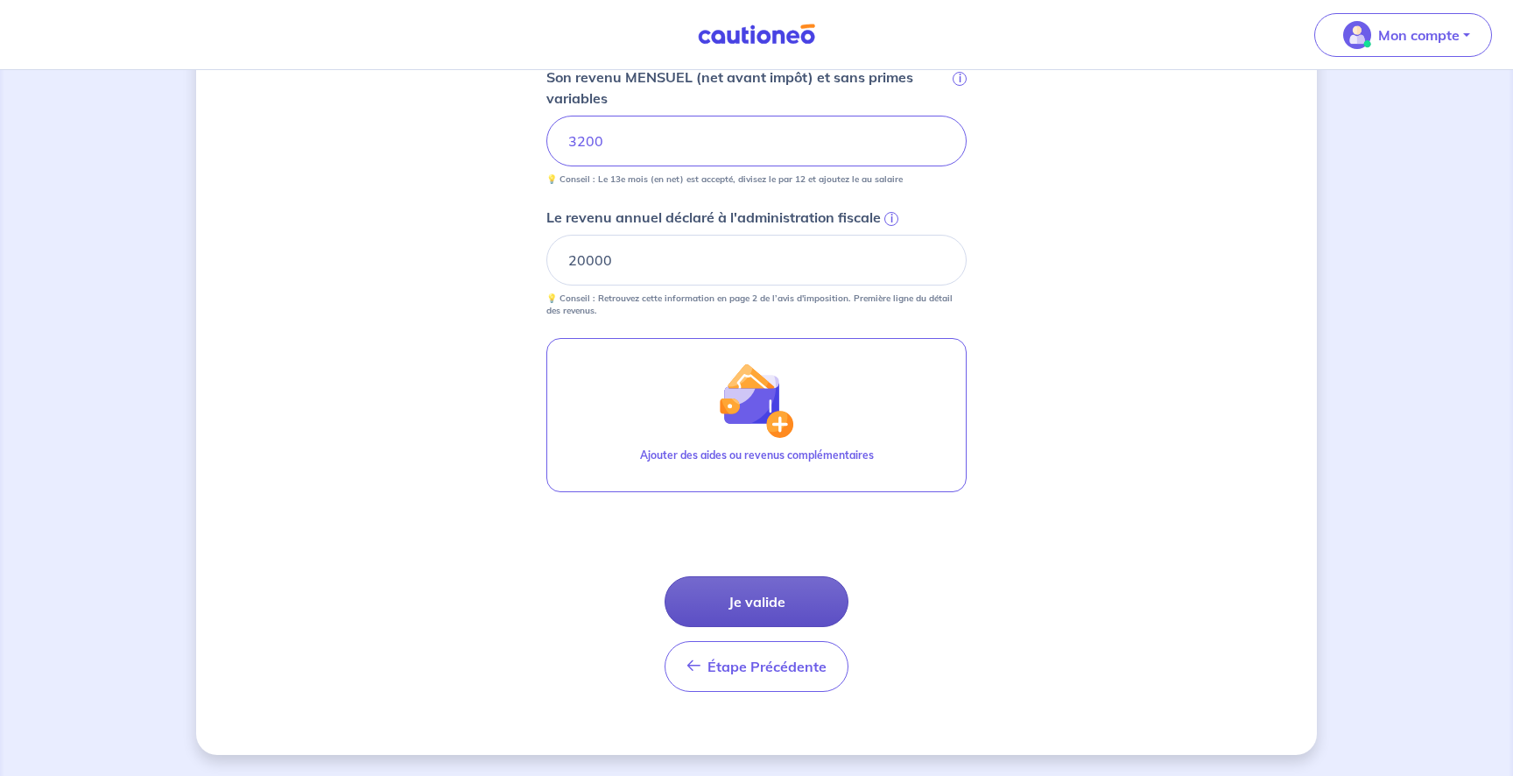
click at [768, 598] on button "Je valide" at bounding box center [756, 601] width 184 height 51
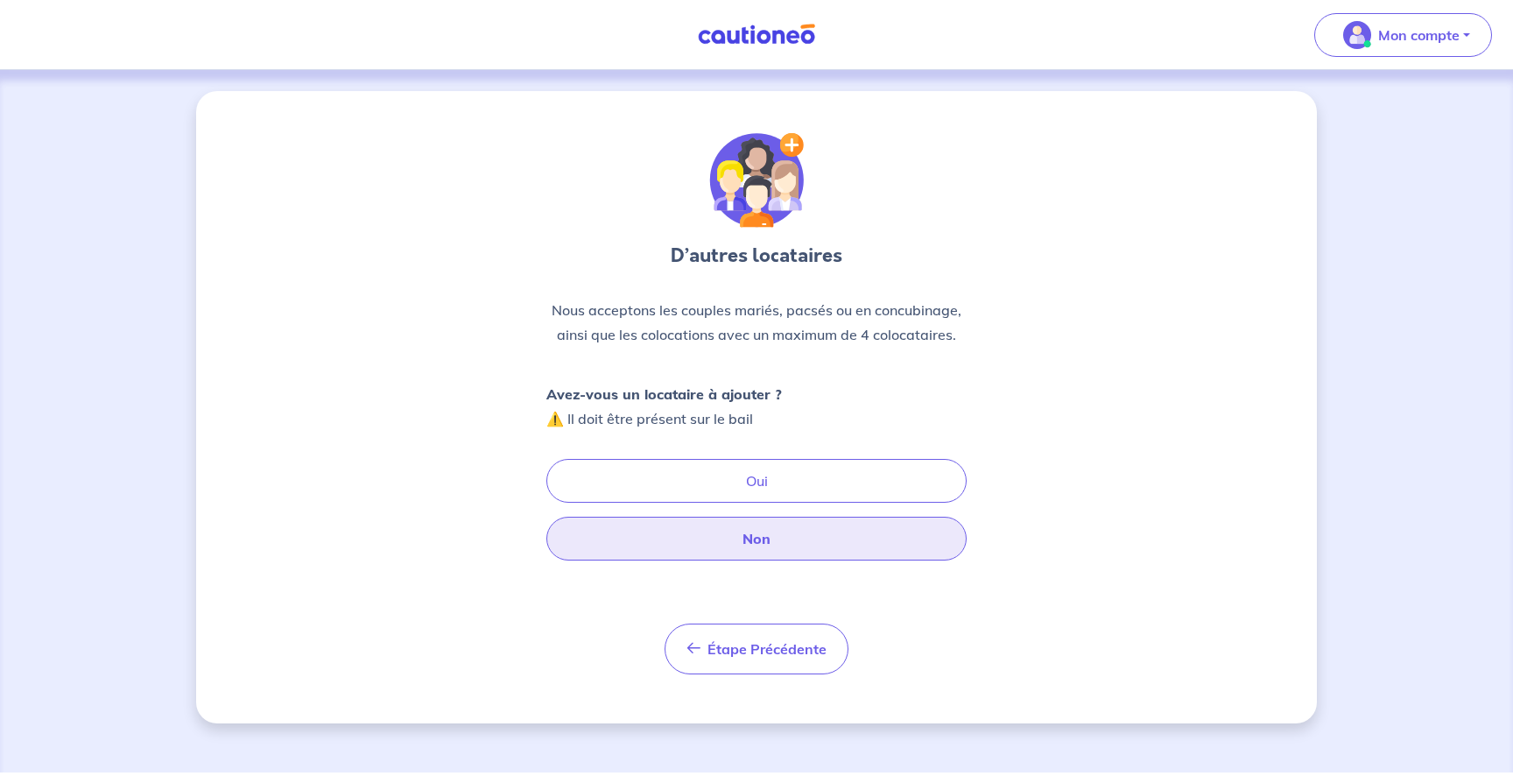
click at [754, 546] on button "Non" at bounding box center [756, 538] width 420 height 44
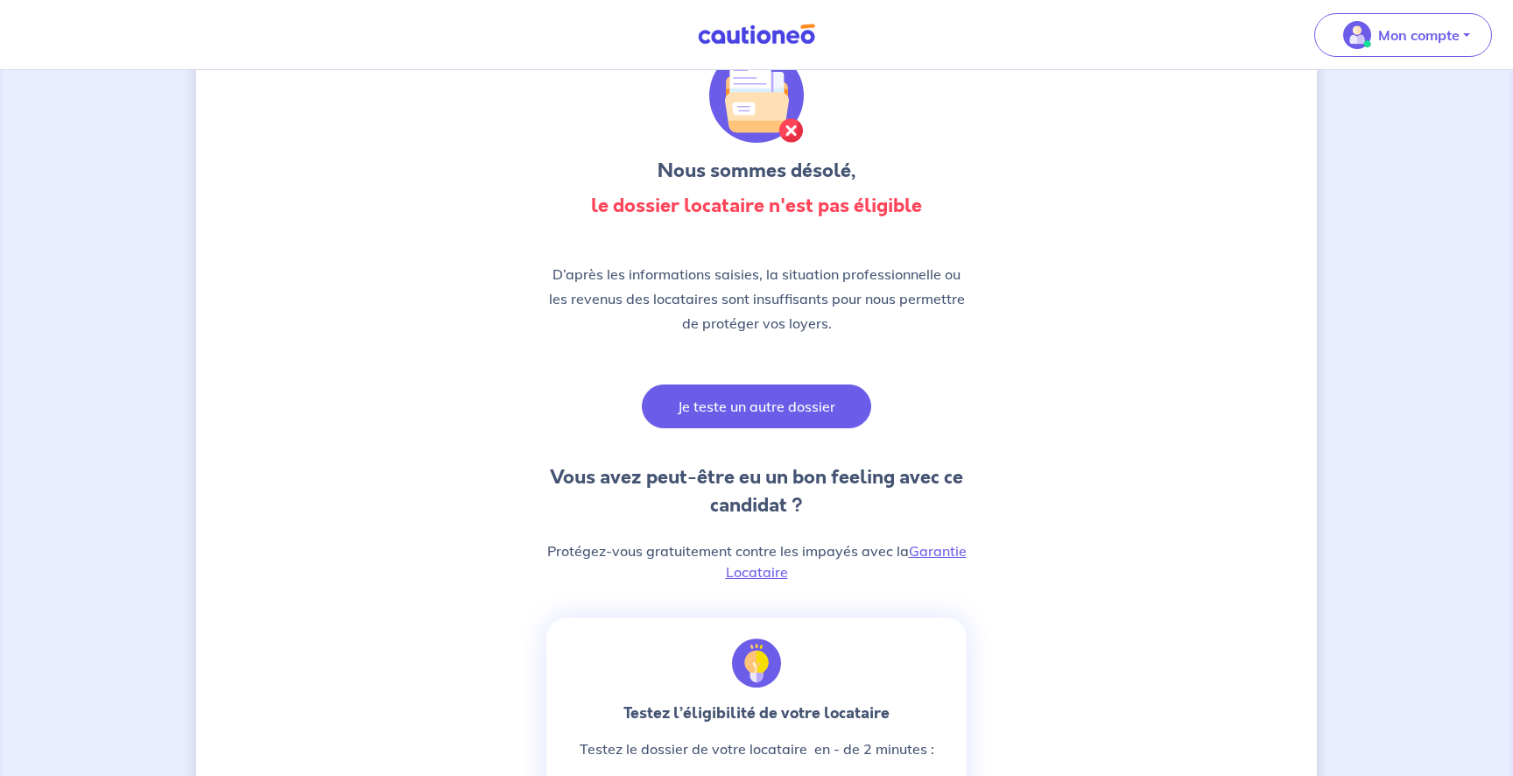
scroll to position [46, 0]
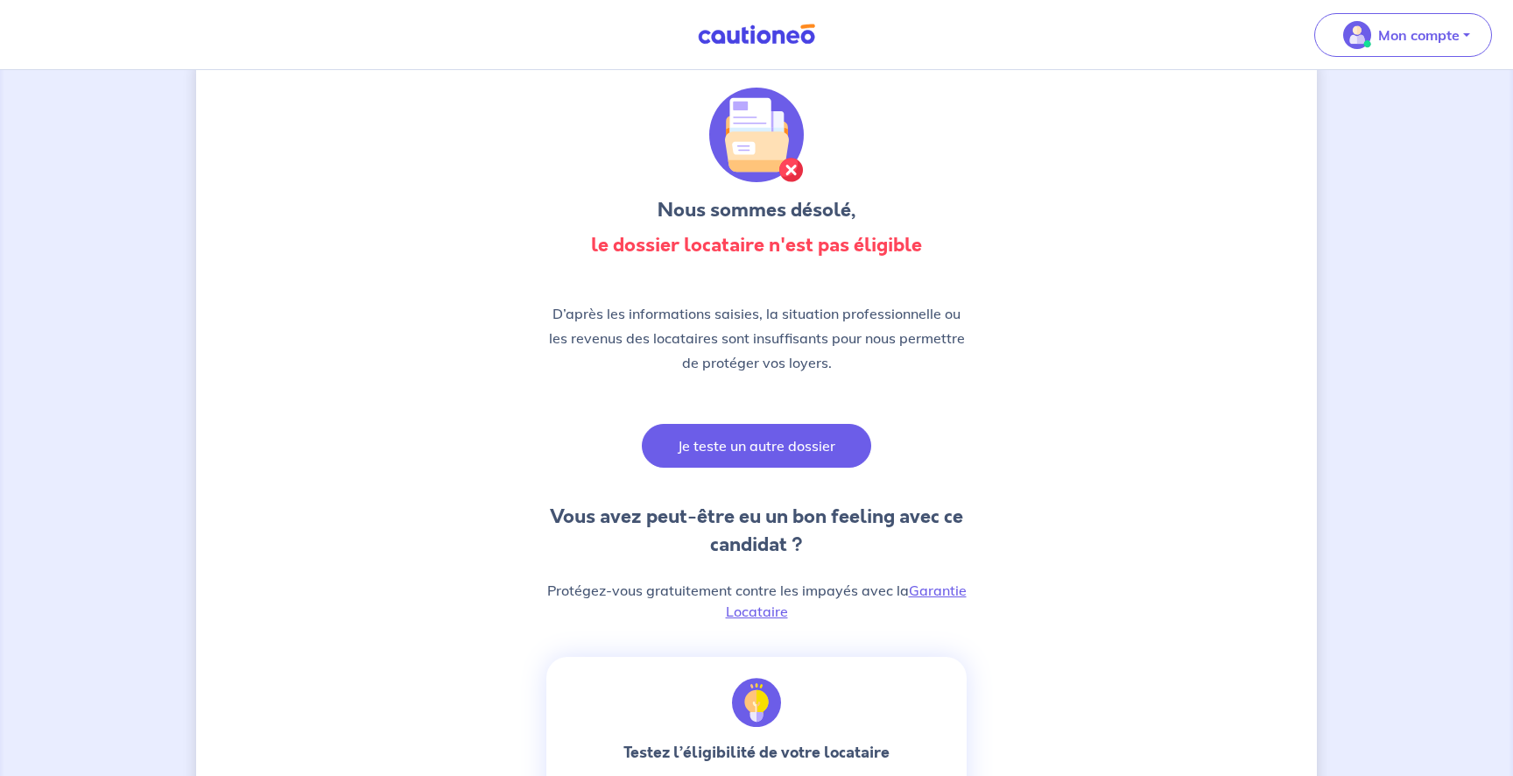
click at [748, 429] on button "Je teste un autre dossier" at bounding box center [756, 446] width 229 height 44
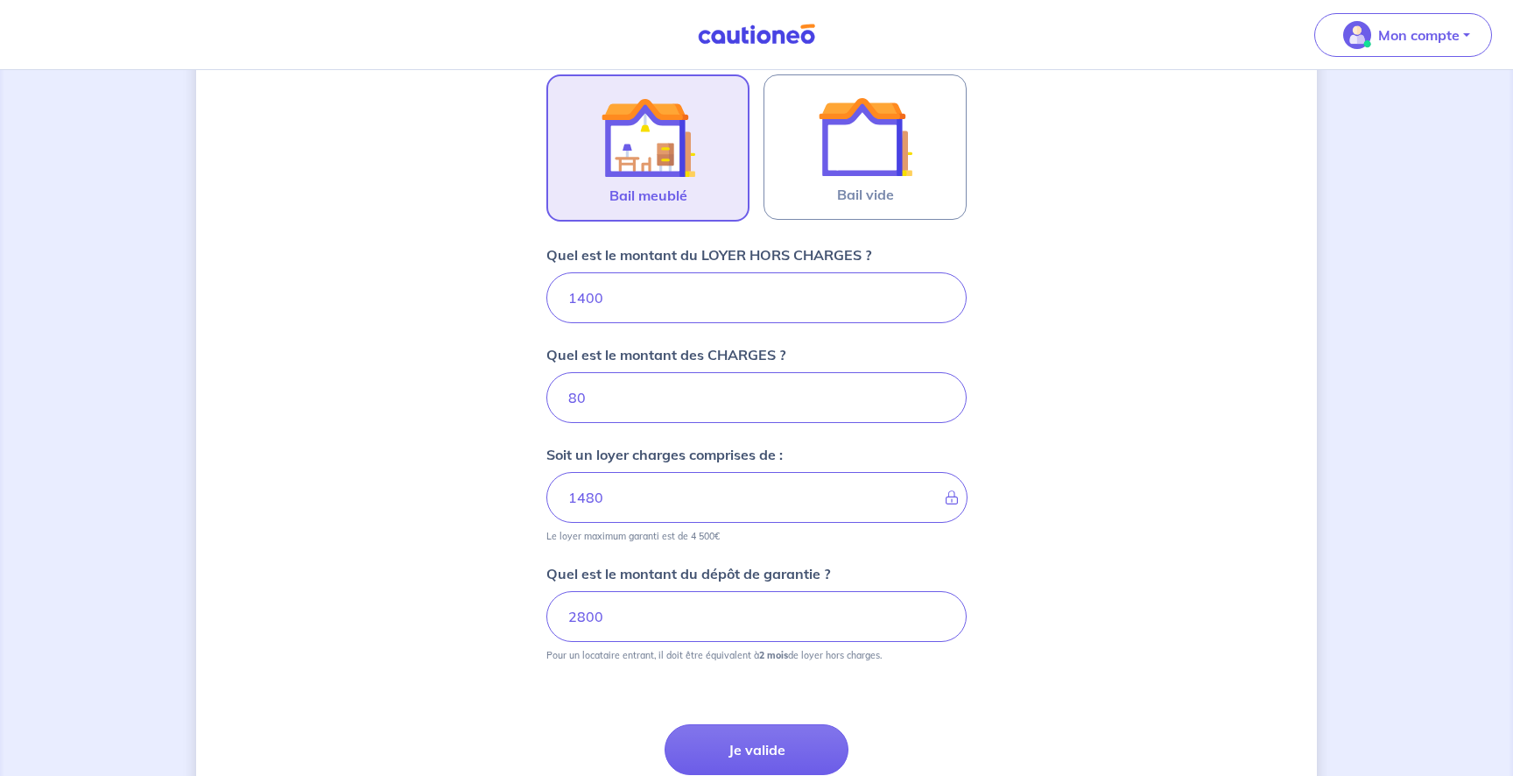
scroll to position [693, 0]
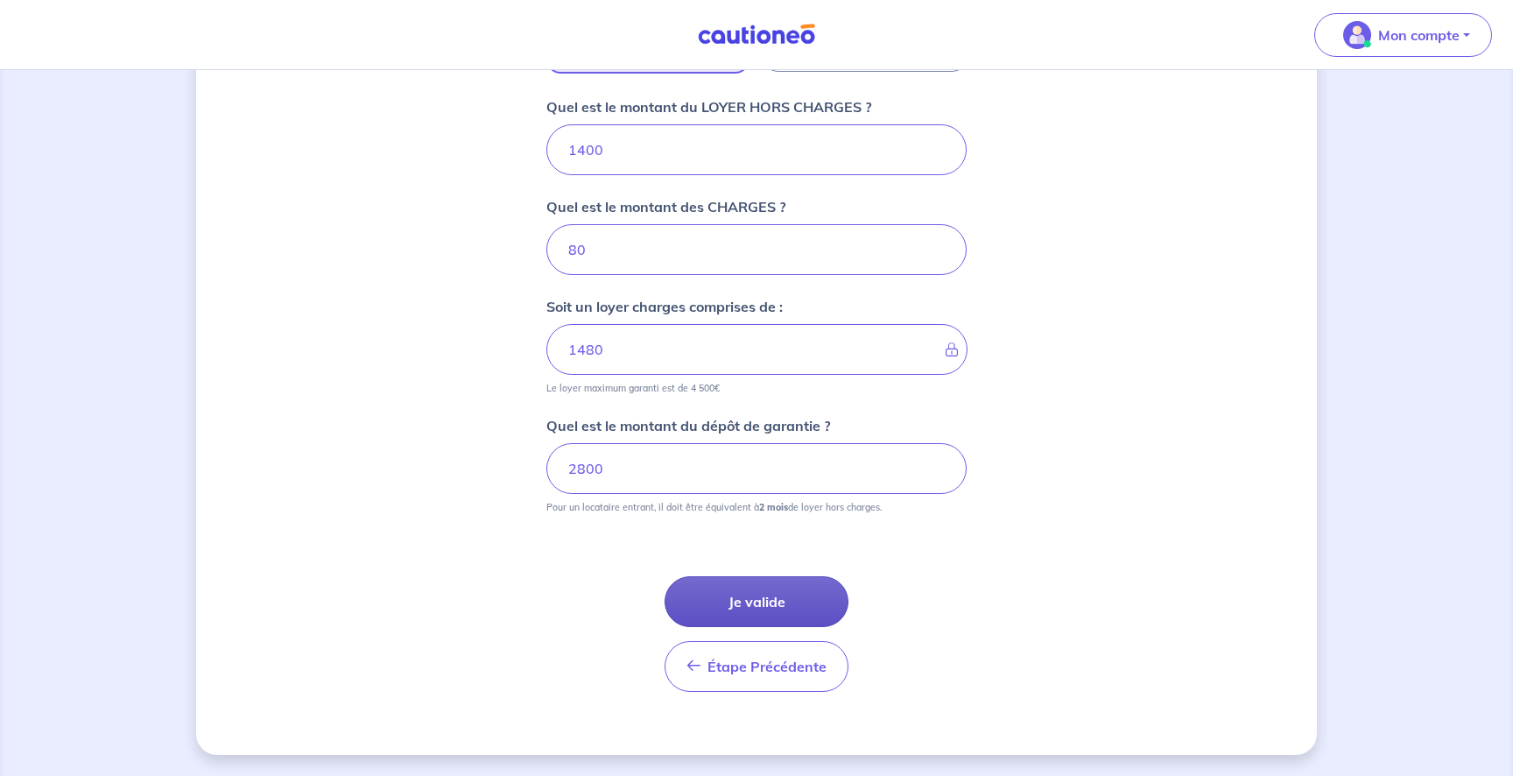
click at [786, 603] on button "Je valide" at bounding box center [756, 601] width 184 height 51
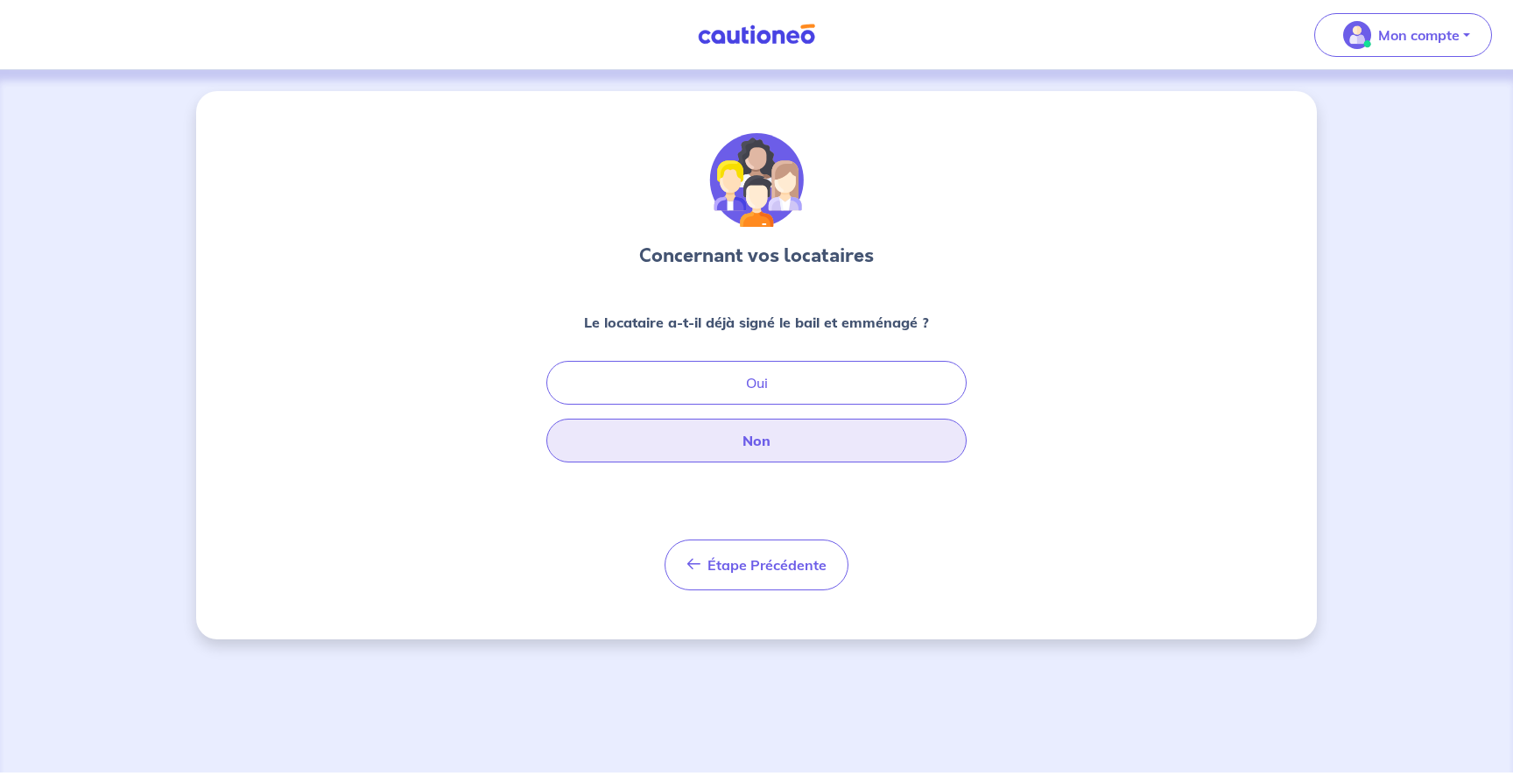
click at [706, 434] on button "Non" at bounding box center [756, 440] width 420 height 44
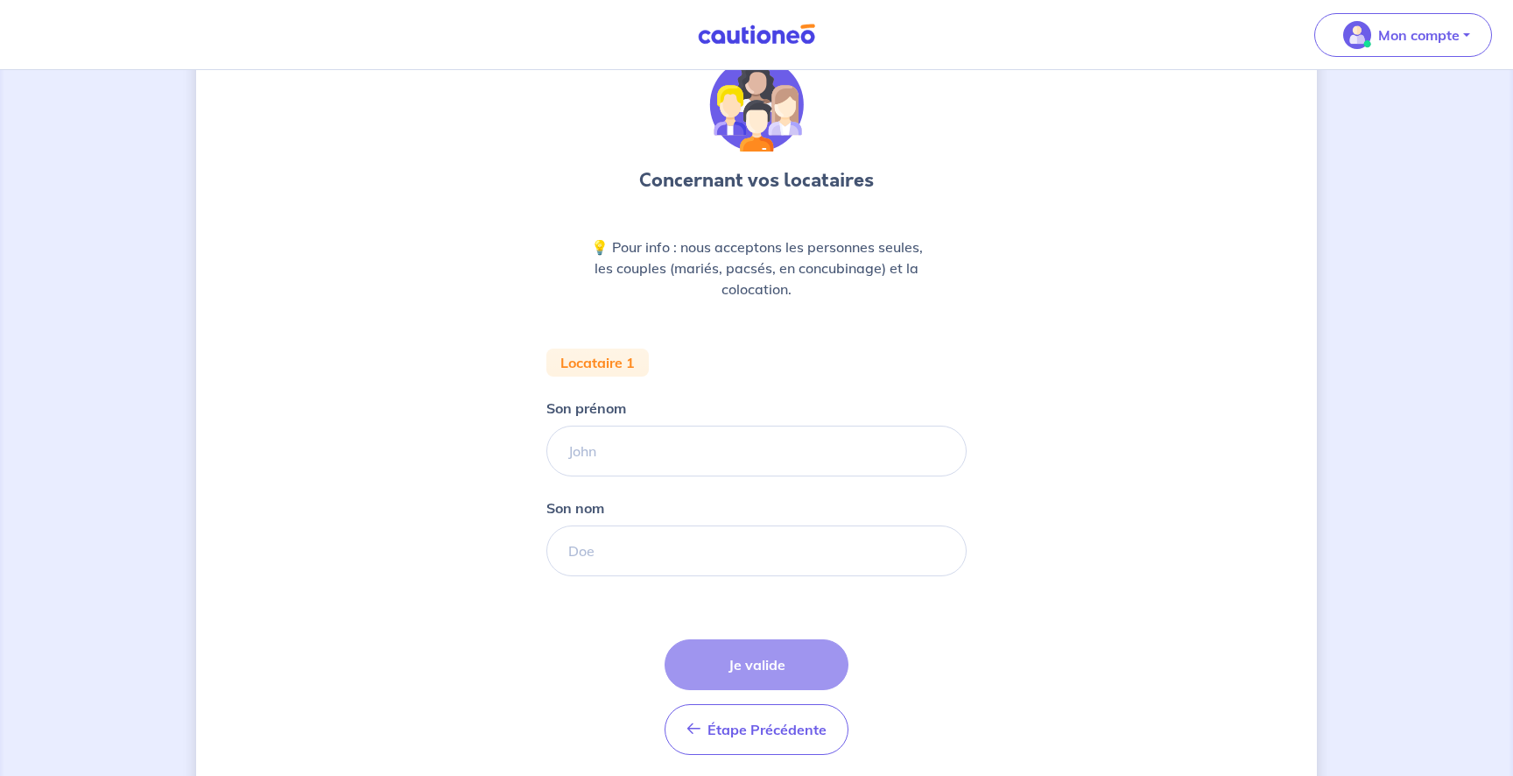
scroll to position [109, 0]
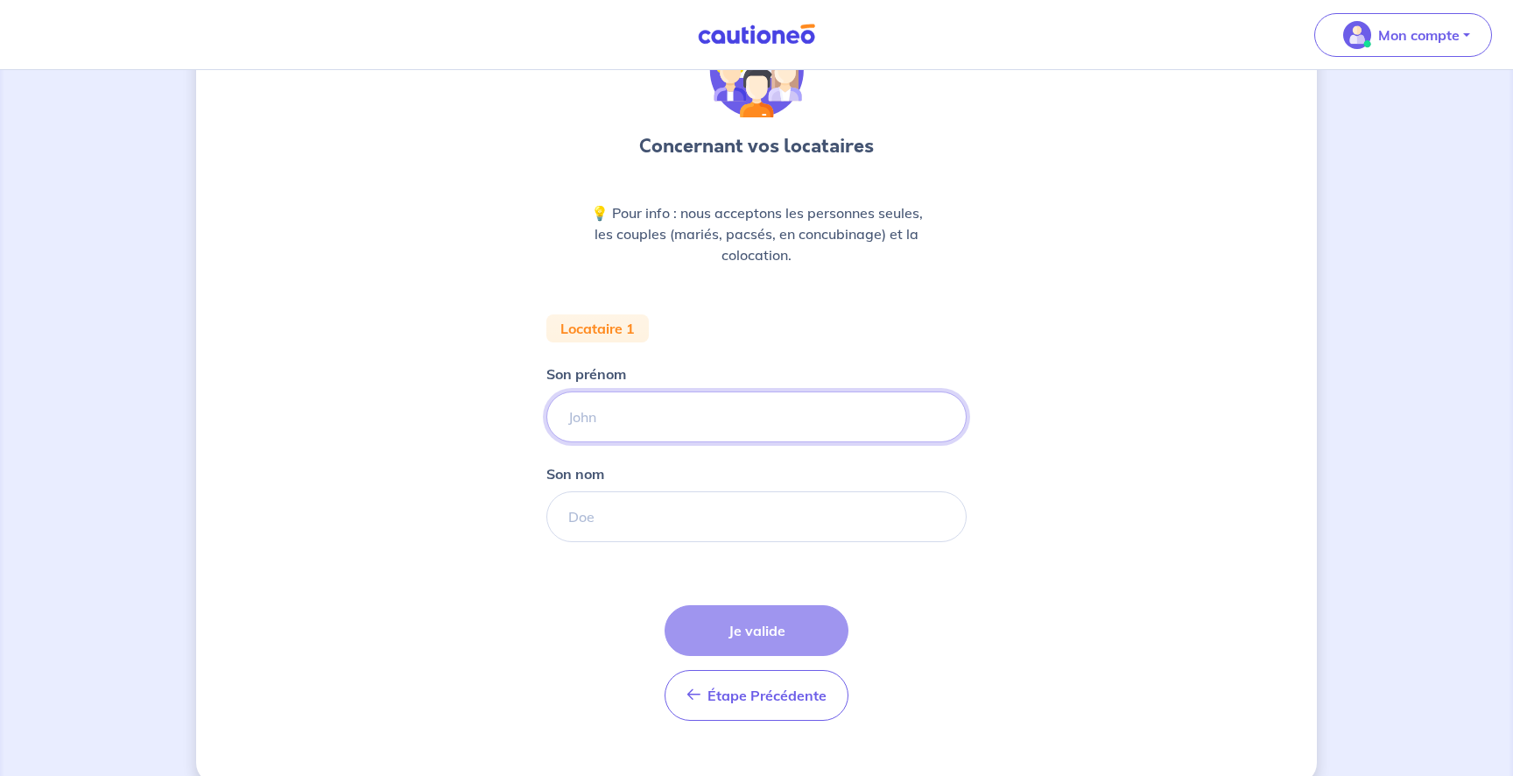
click at [652, 412] on input "Son prénom" at bounding box center [756, 416] width 420 height 51
type input "s"
type input "[PERSON_NAME]"
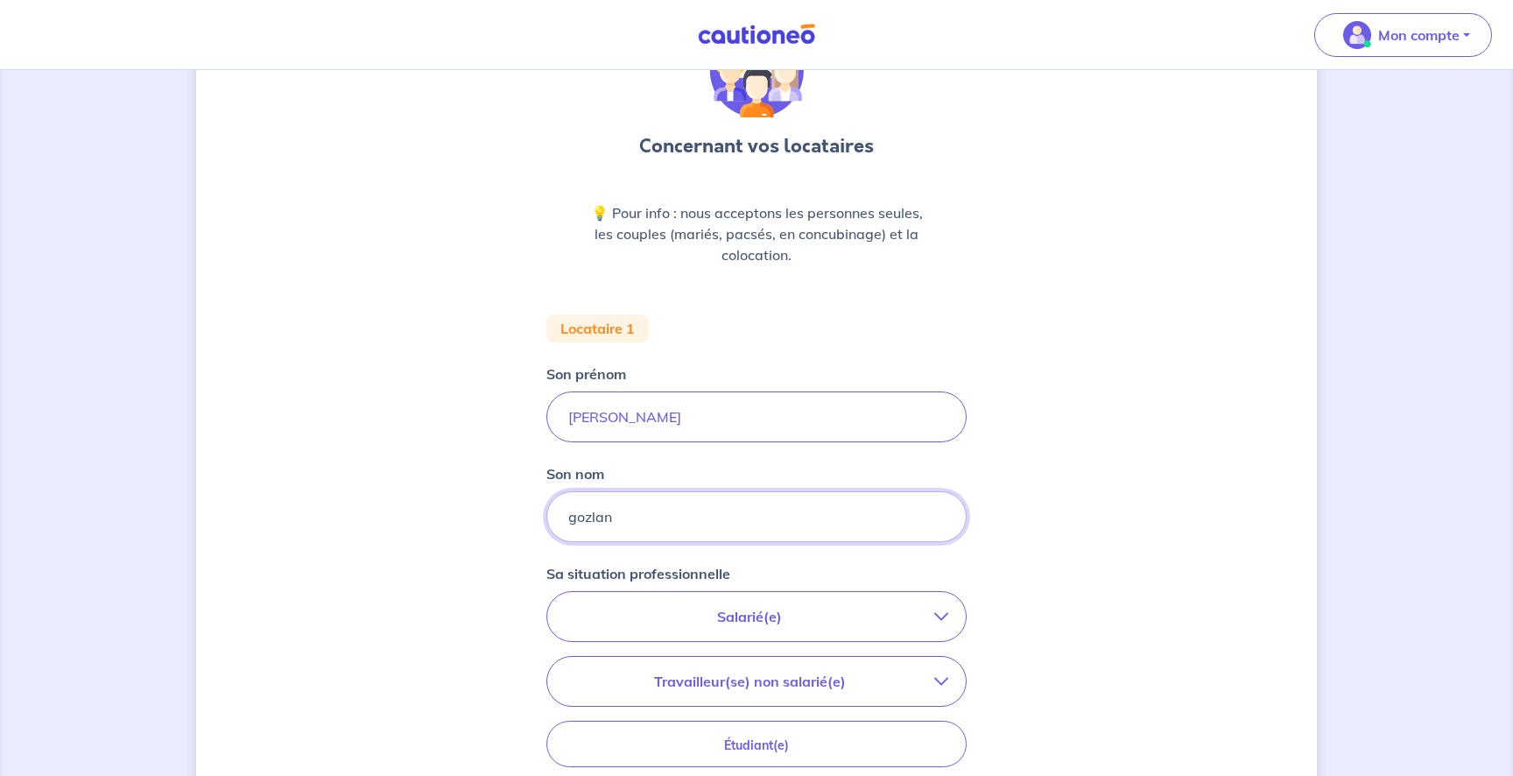
type input "gozlan"
click at [937, 400] on input "[PERSON_NAME]" at bounding box center [756, 416] width 420 height 51
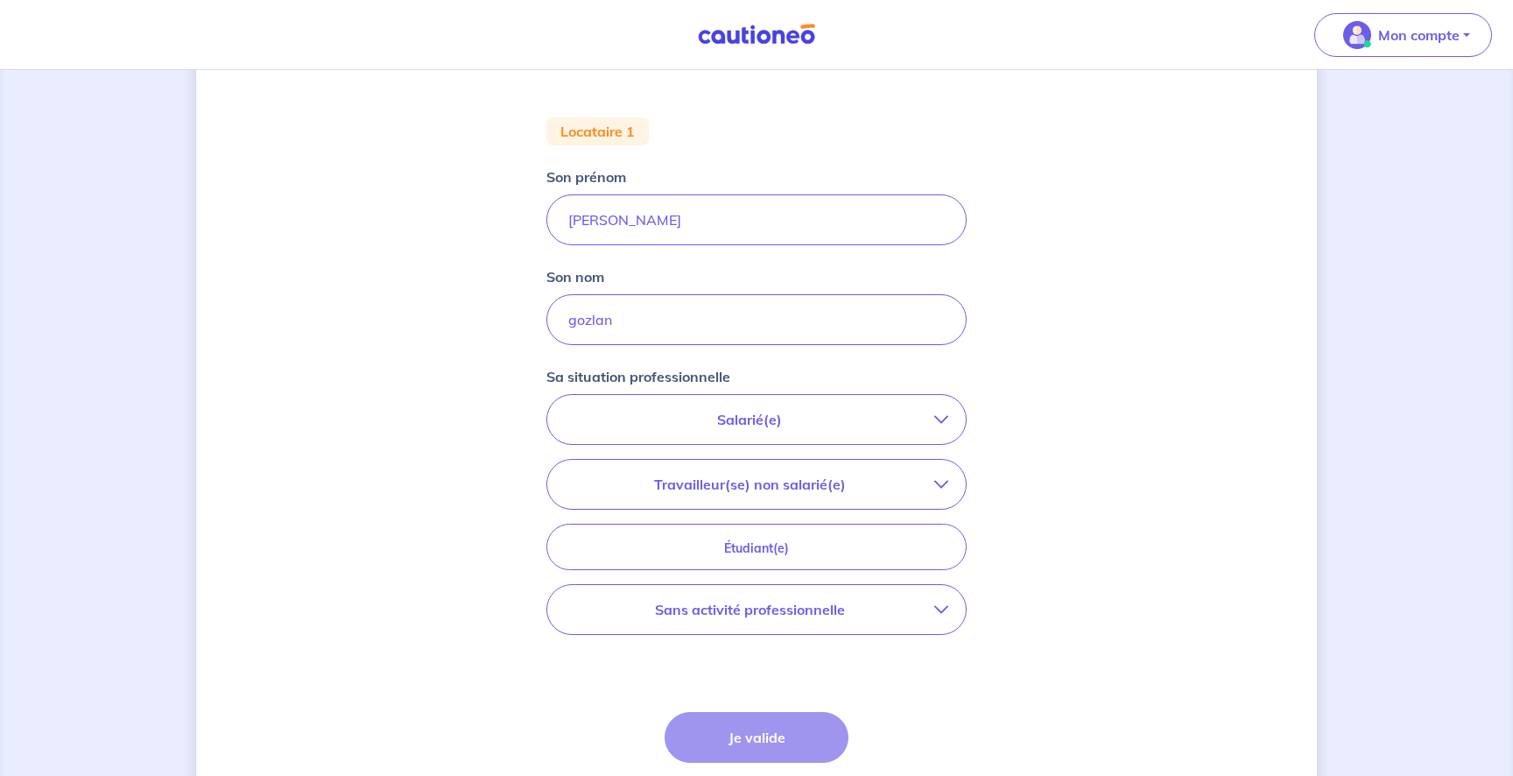
scroll to position [349, 0]
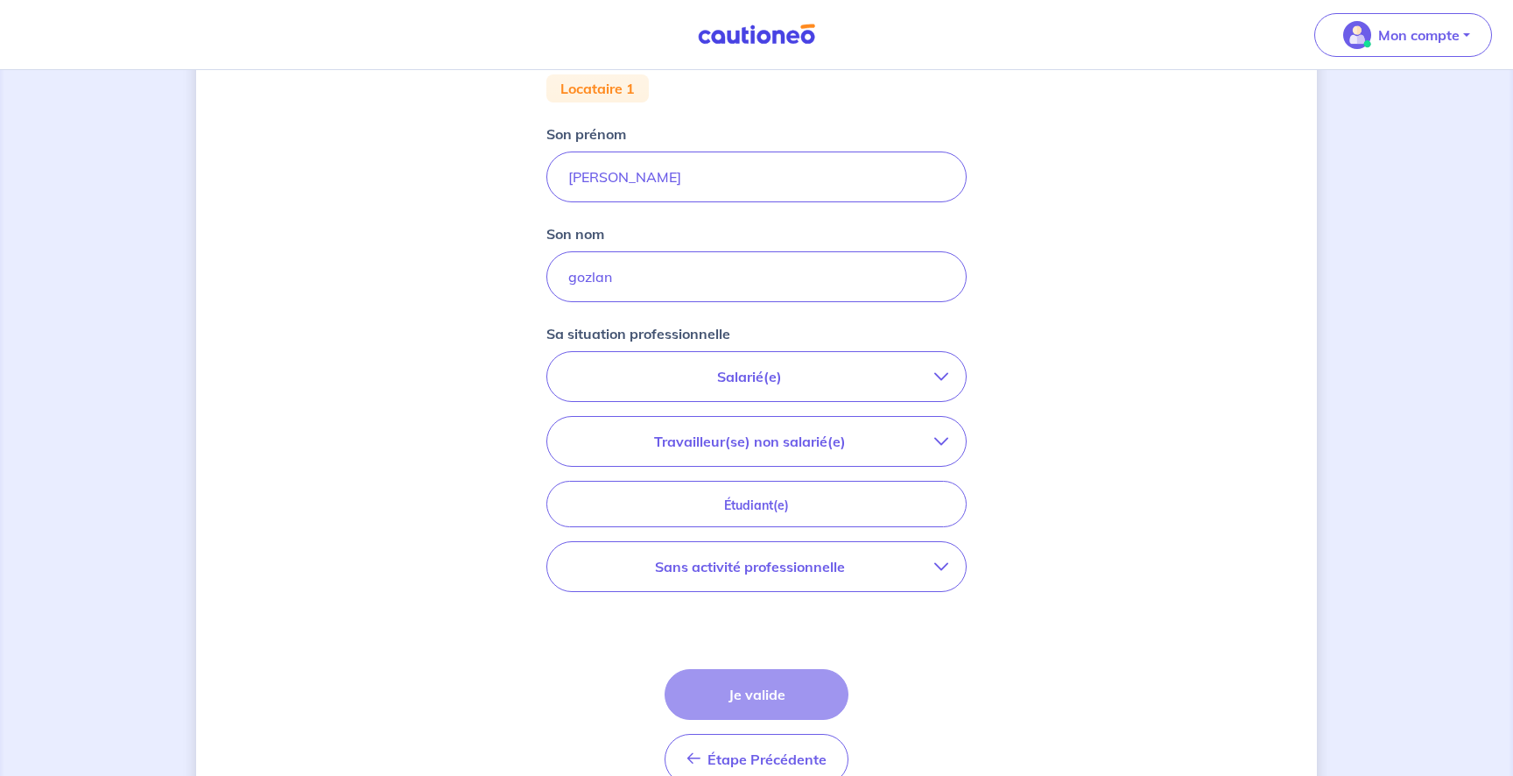
click at [812, 366] on p "Salarié(e)" at bounding box center [749, 376] width 369 height 21
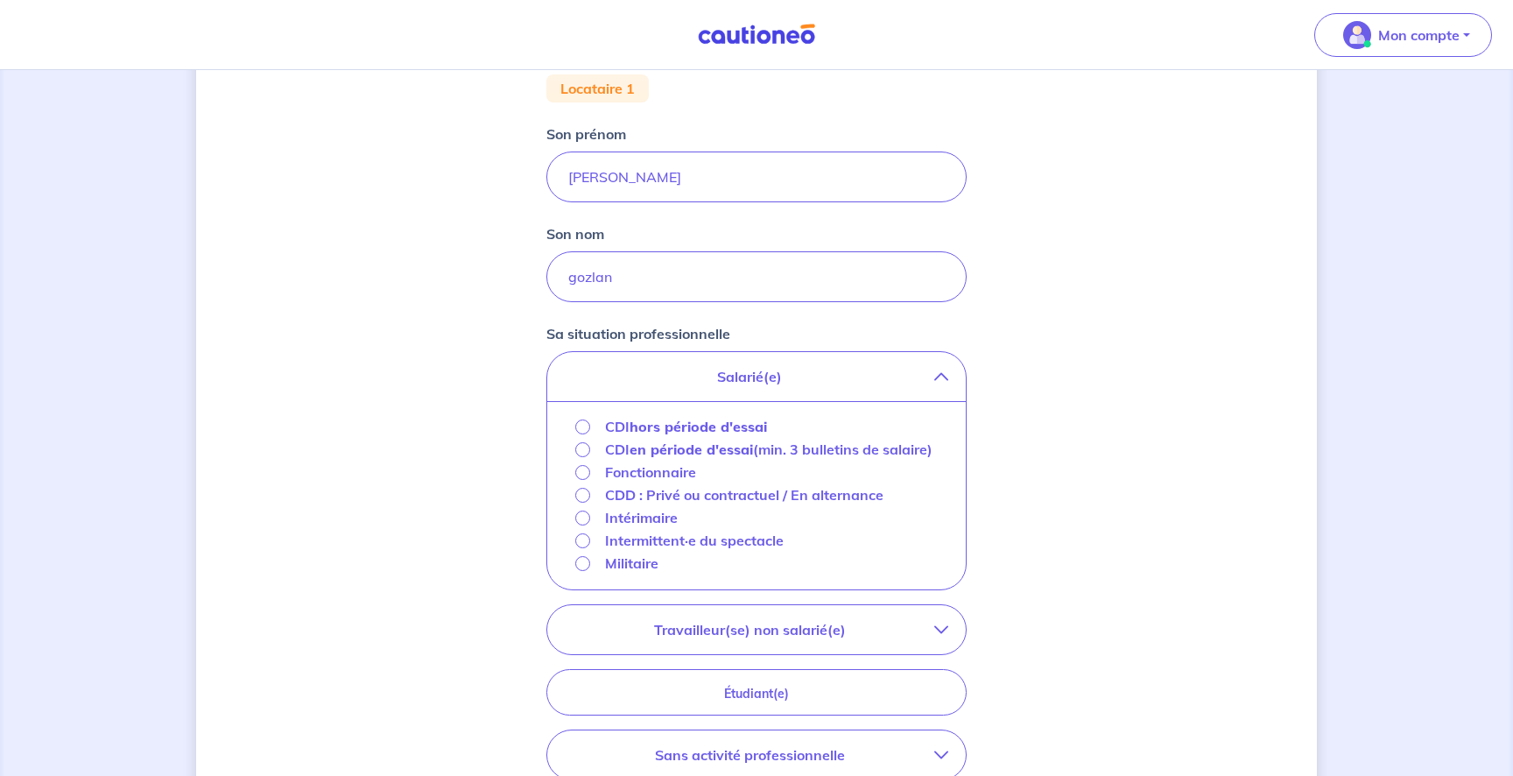
click at [699, 431] on strong "hors période d'essai" at bounding box center [697, 427] width 137 height 18
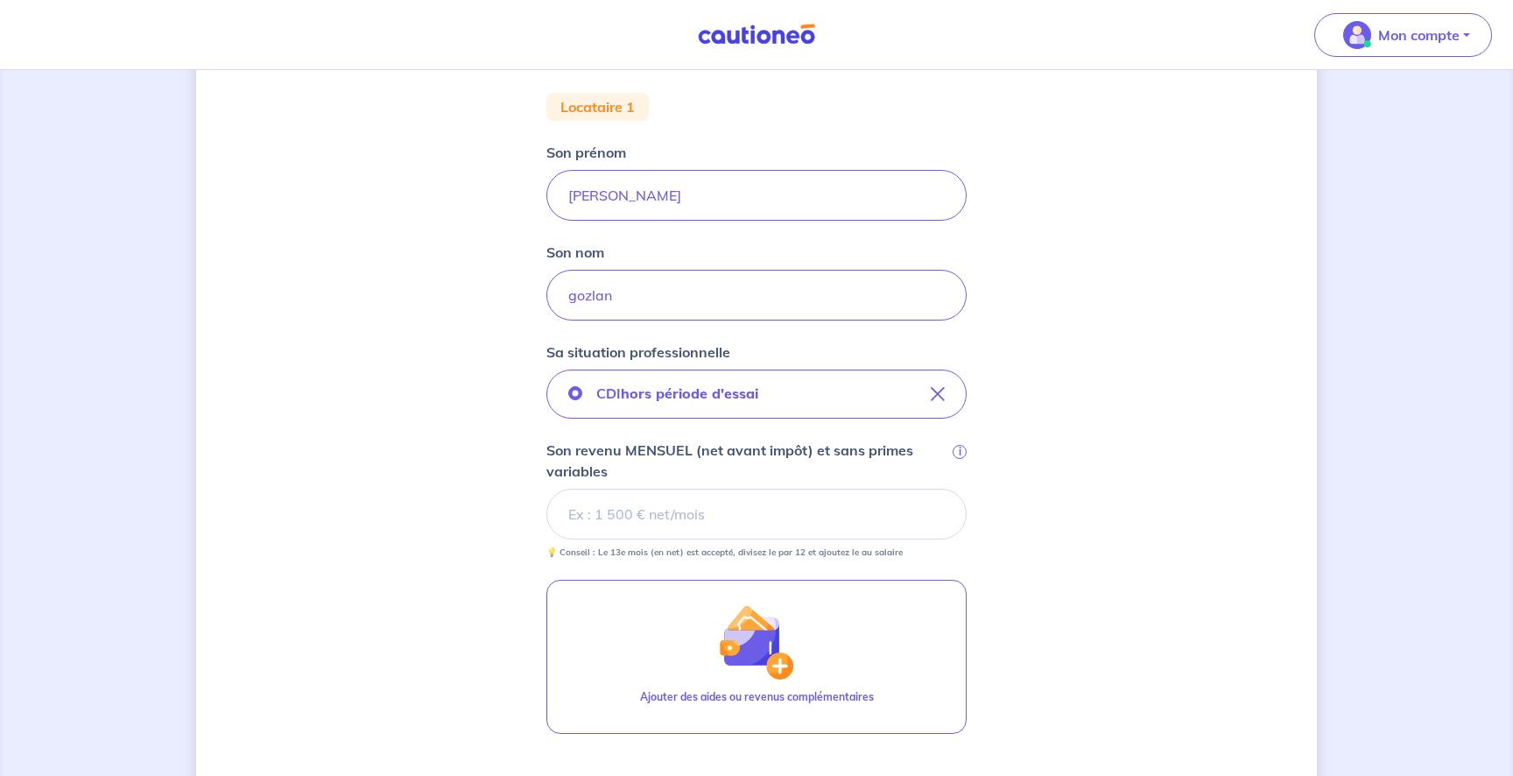
scroll to position [235, 0]
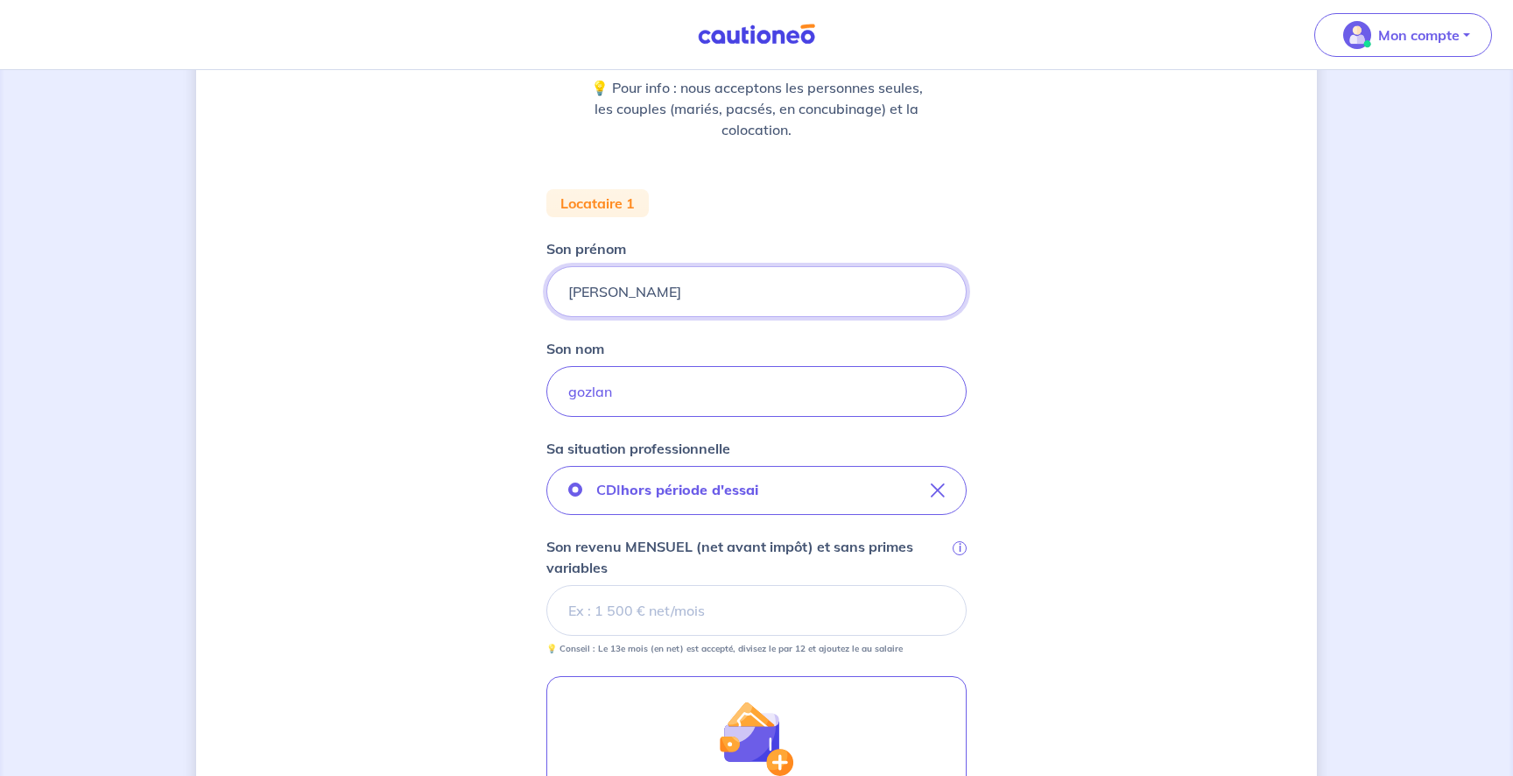
click at [621, 298] on input "[PERSON_NAME]" at bounding box center [756, 291] width 420 height 51
type input "jerem"
click at [1112, 429] on div "Concernant vos locataires 💡 Pour info : nous acceptons les personnes seules, le…" at bounding box center [756, 474] width 1120 height 1236
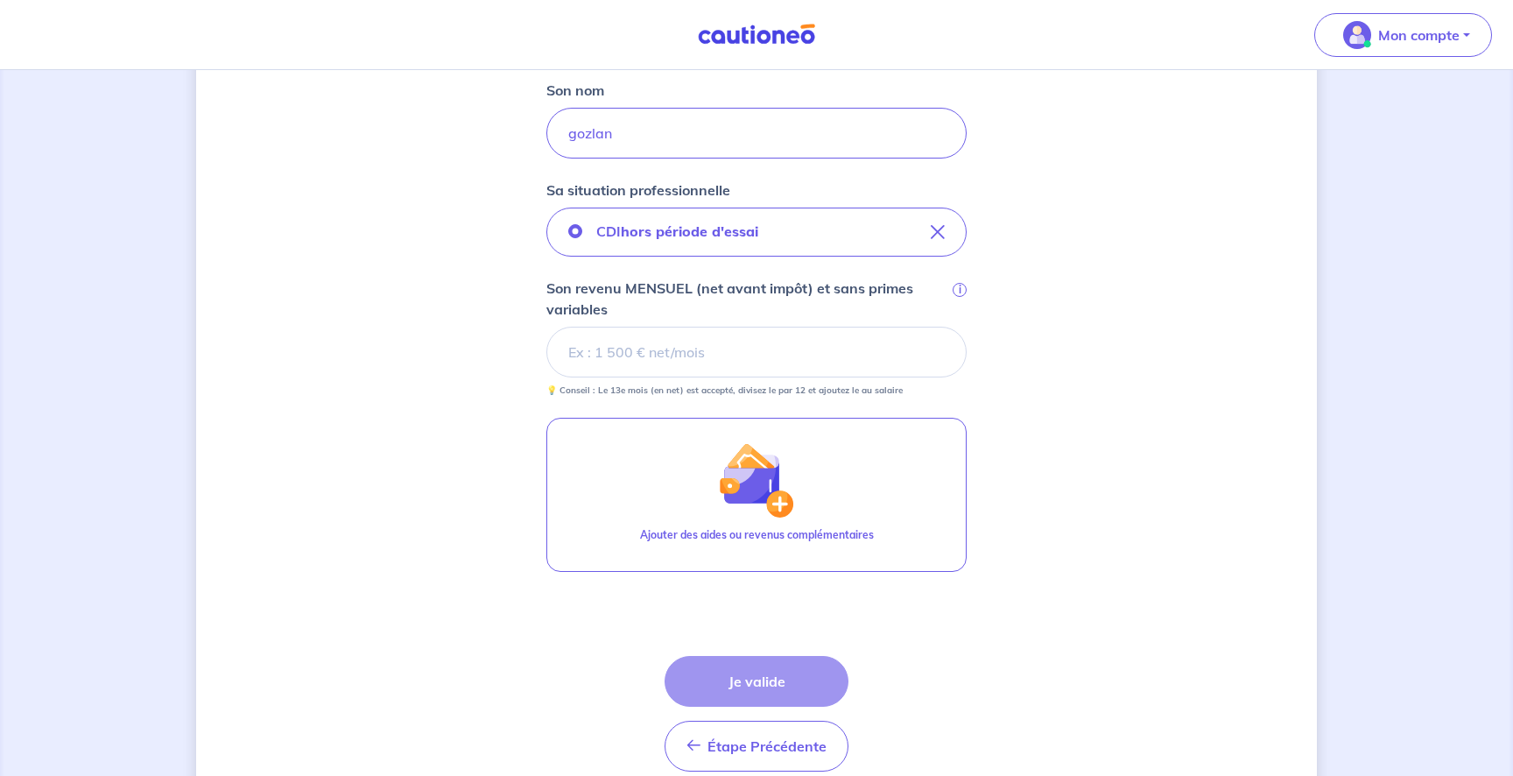
scroll to position [485, 0]
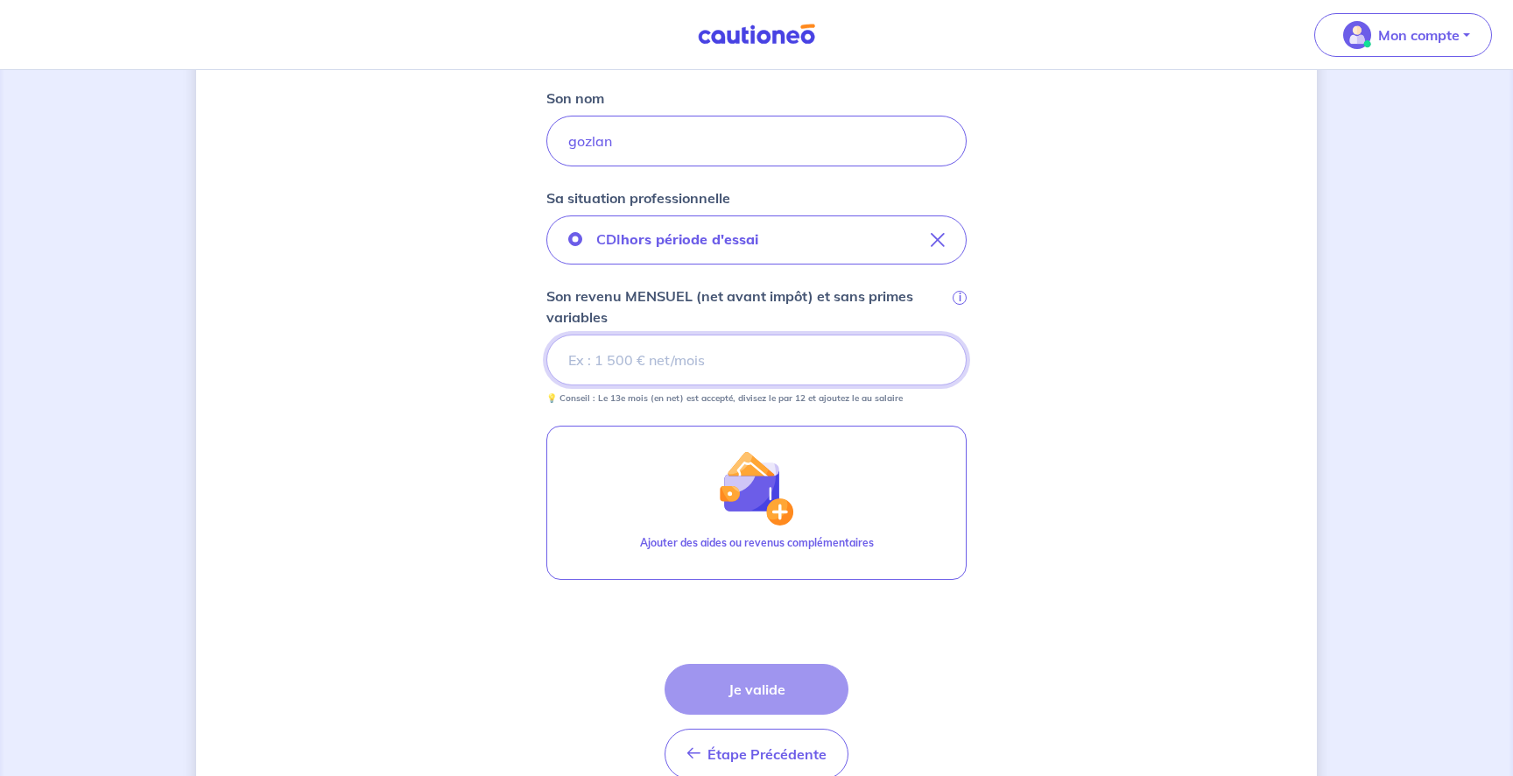
click at [695, 363] on input "Son revenu MENSUEL (net avant impôt) et sans primes variables i" at bounding box center [756, 359] width 420 height 51
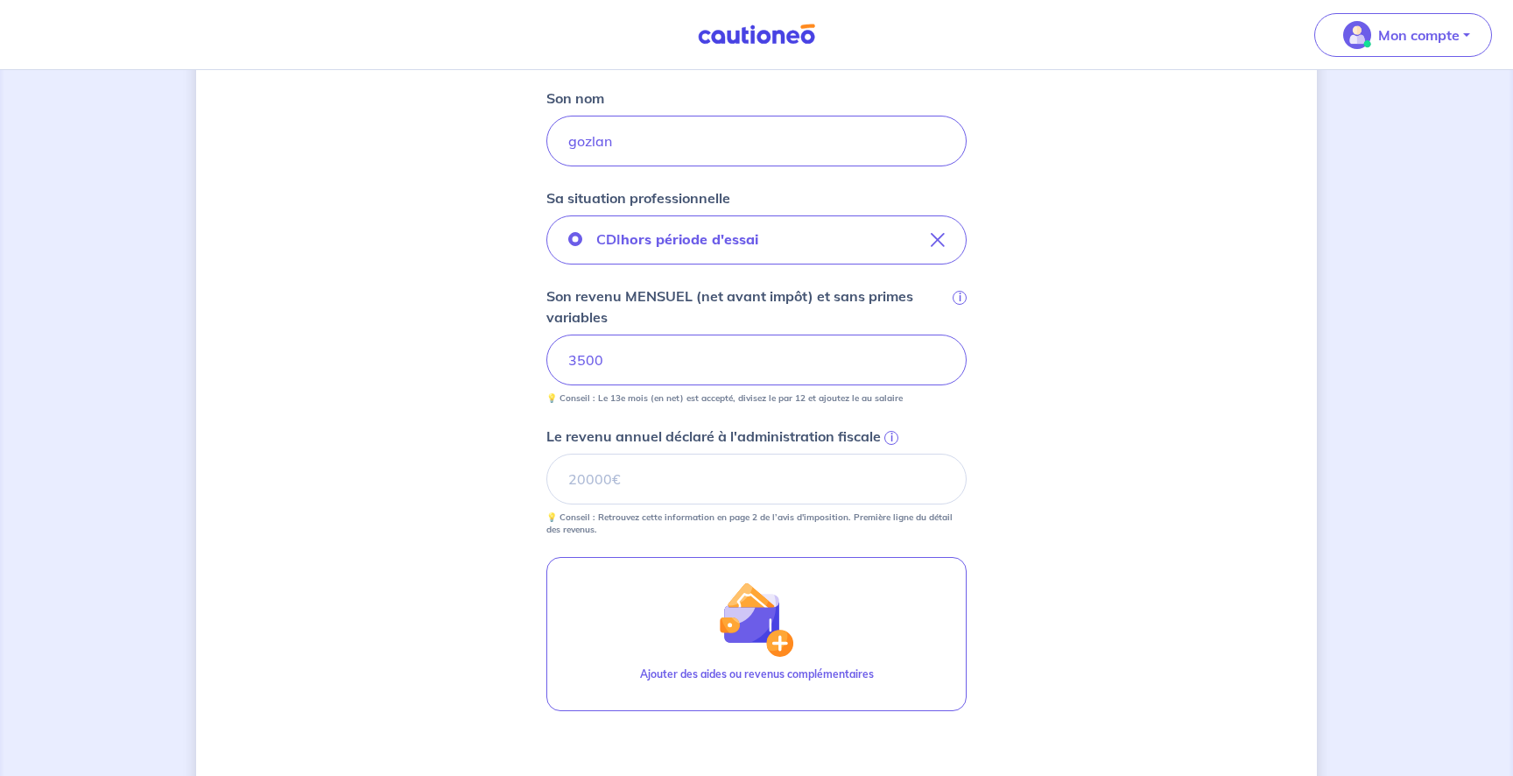
click at [1145, 457] on div "Concernant vos locataires 💡 Pour info : nous acceptons les personnes seules, le…" at bounding box center [756, 289] width 1120 height 1367
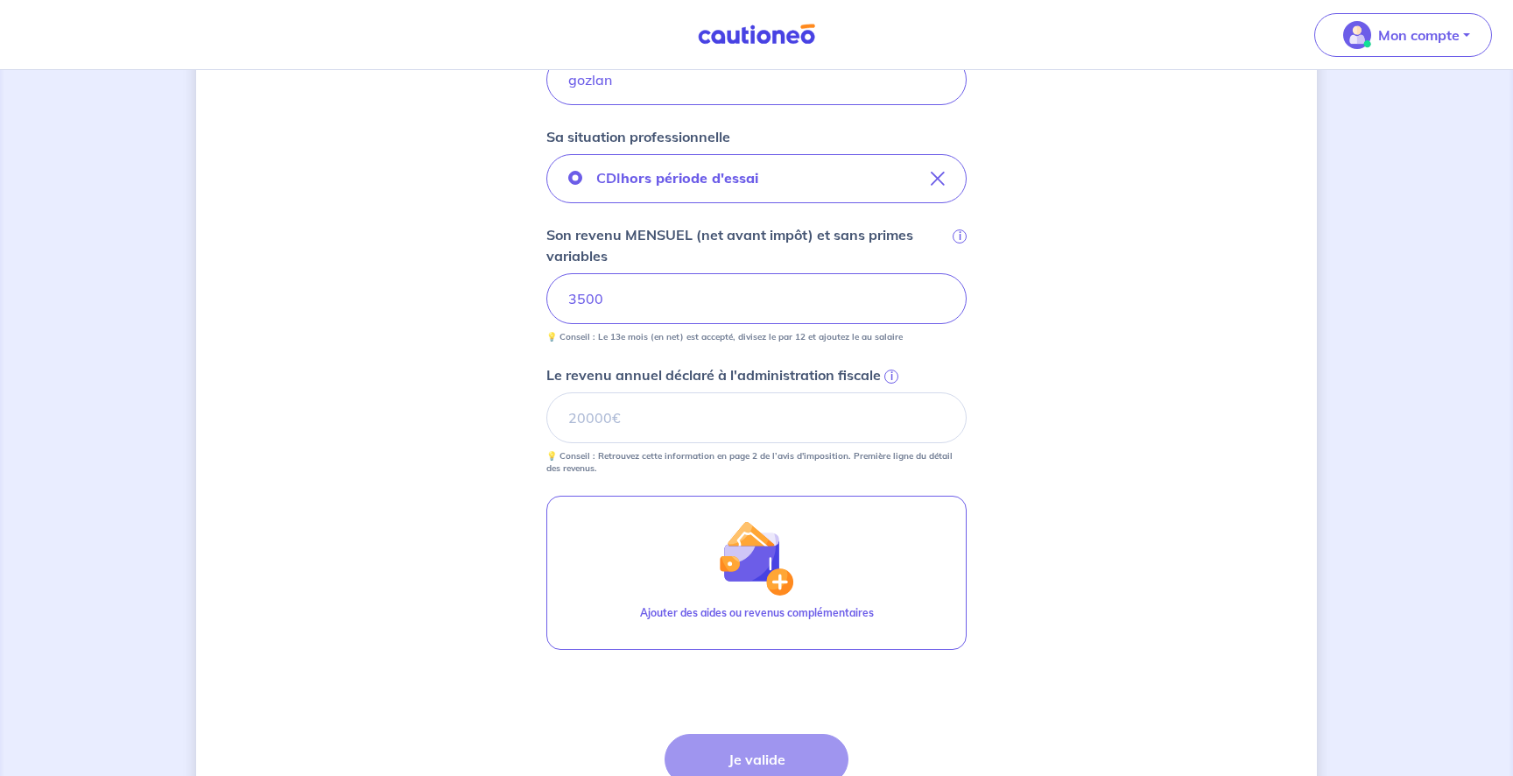
scroll to position [548, 0]
click at [687, 417] on input "Le revenu annuel déclaré à l'administration fiscale i" at bounding box center [756, 415] width 420 height 51
click at [700, 419] on input "Le revenu annuel déclaré à l'administration fiscale i" at bounding box center [756, 415] width 420 height 51
click at [683, 418] on input "Le revenu annuel déclaré à l'administration fiscale i" at bounding box center [756, 415] width 420 height 51
type input "30000"
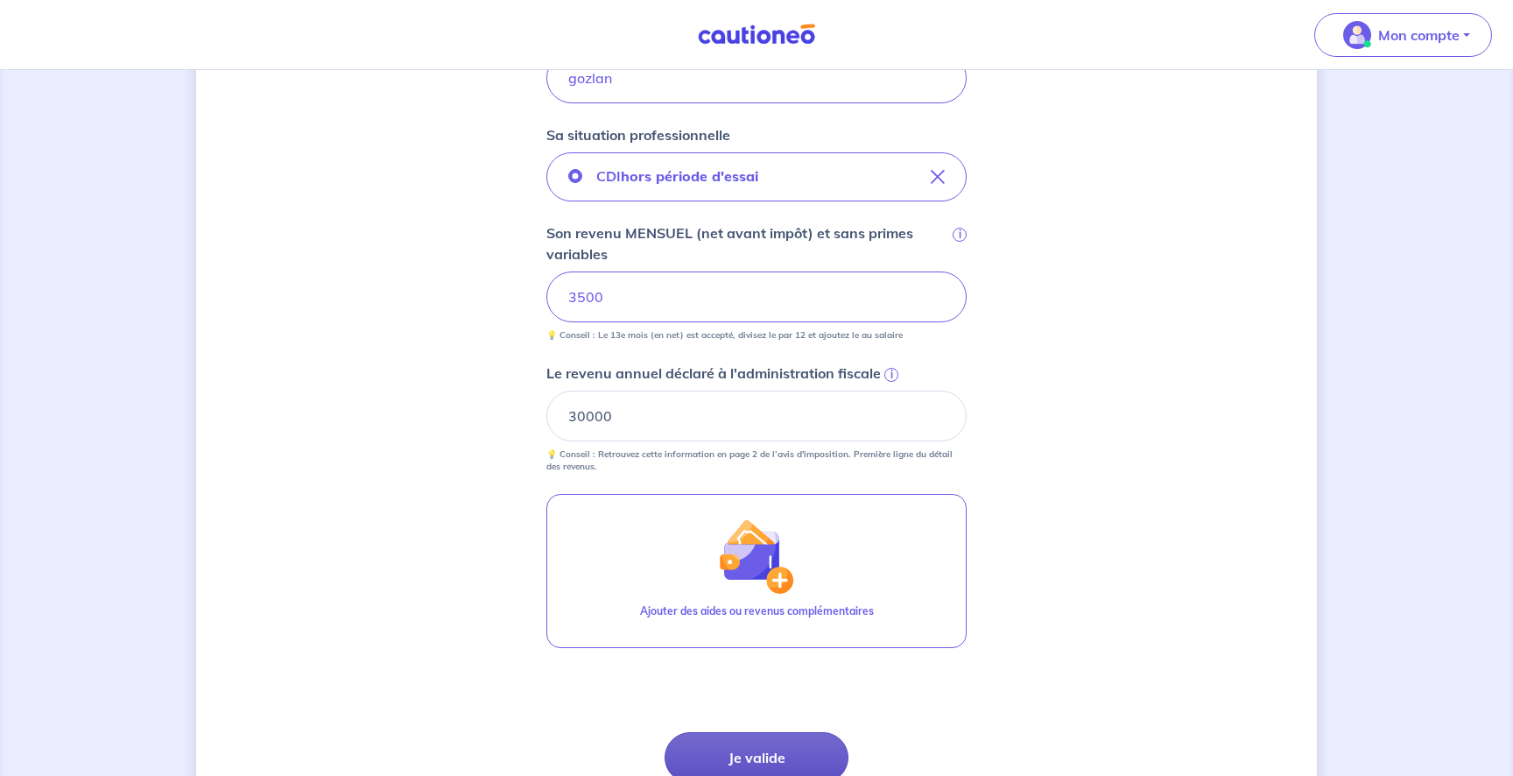
click at [775, 755] on button "Je valide" at bounding box center [756, 757] width 184 height 51
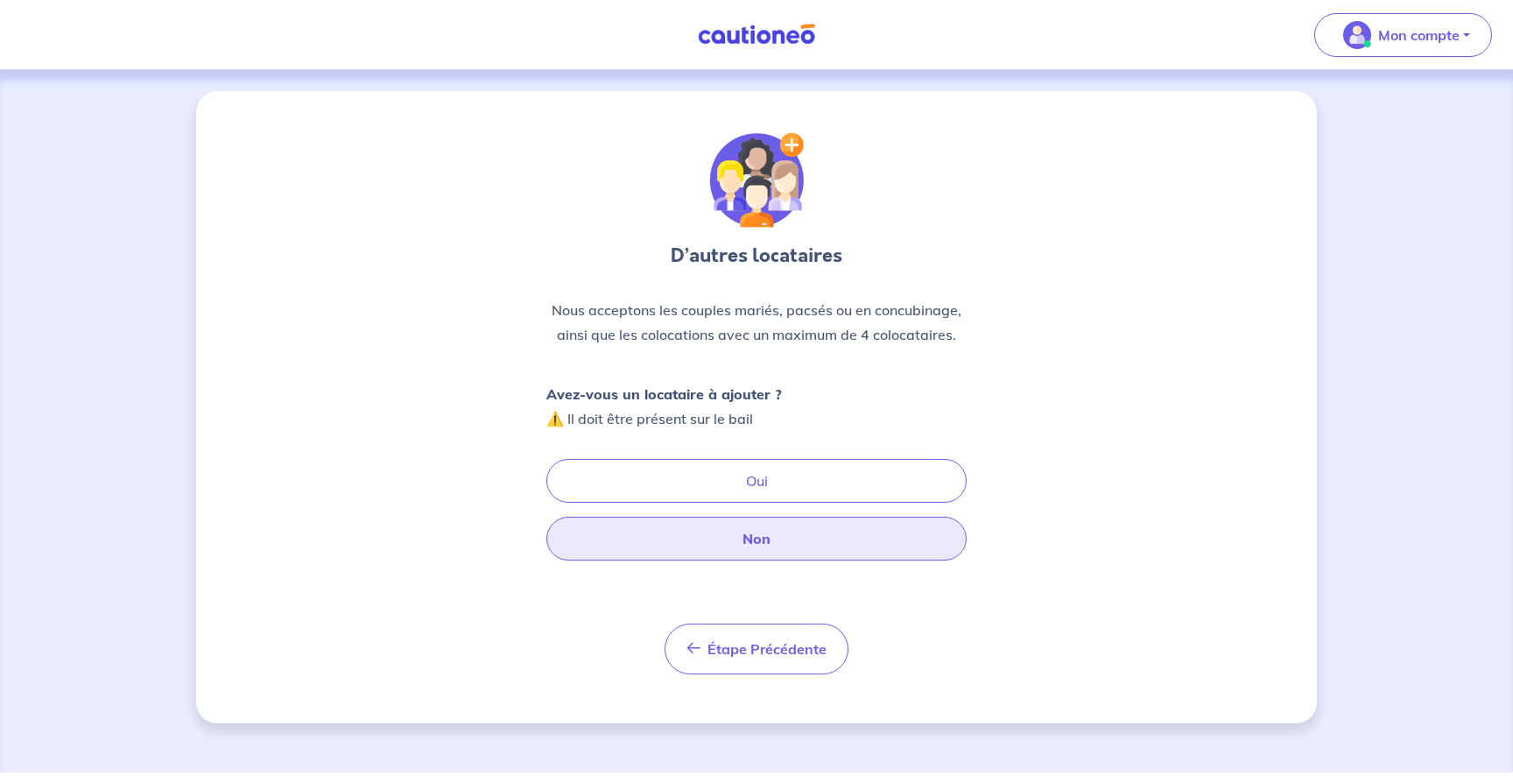
click at [756, 534] on button "Non" at bounding box center [756, 538] width 420 height 44
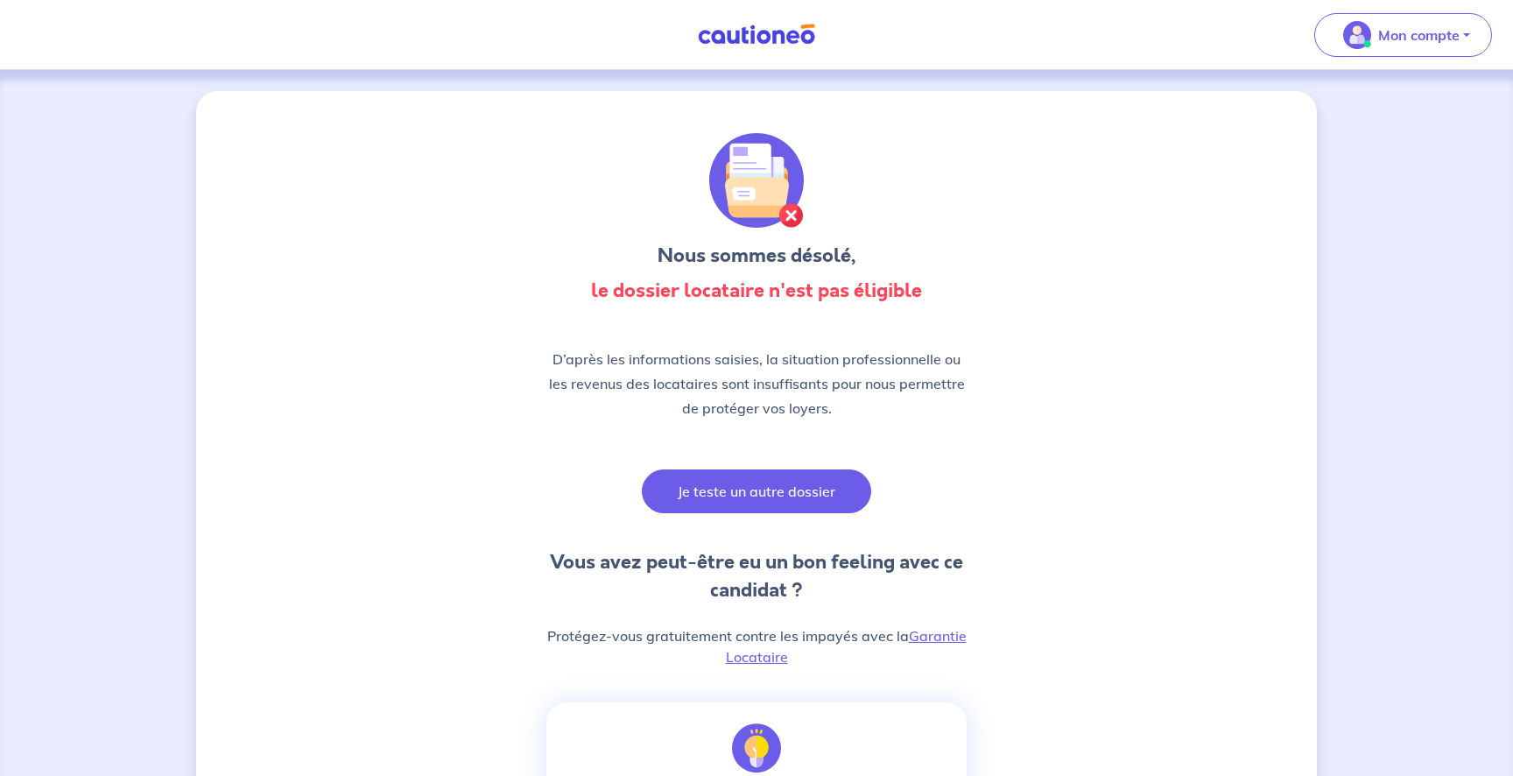
click at [750, 493] on button "Je teste un autre dossier" at bounding box center [756, 491] width 229 height 44
